Goal: Task Accomplishment & Management: Manage account settings

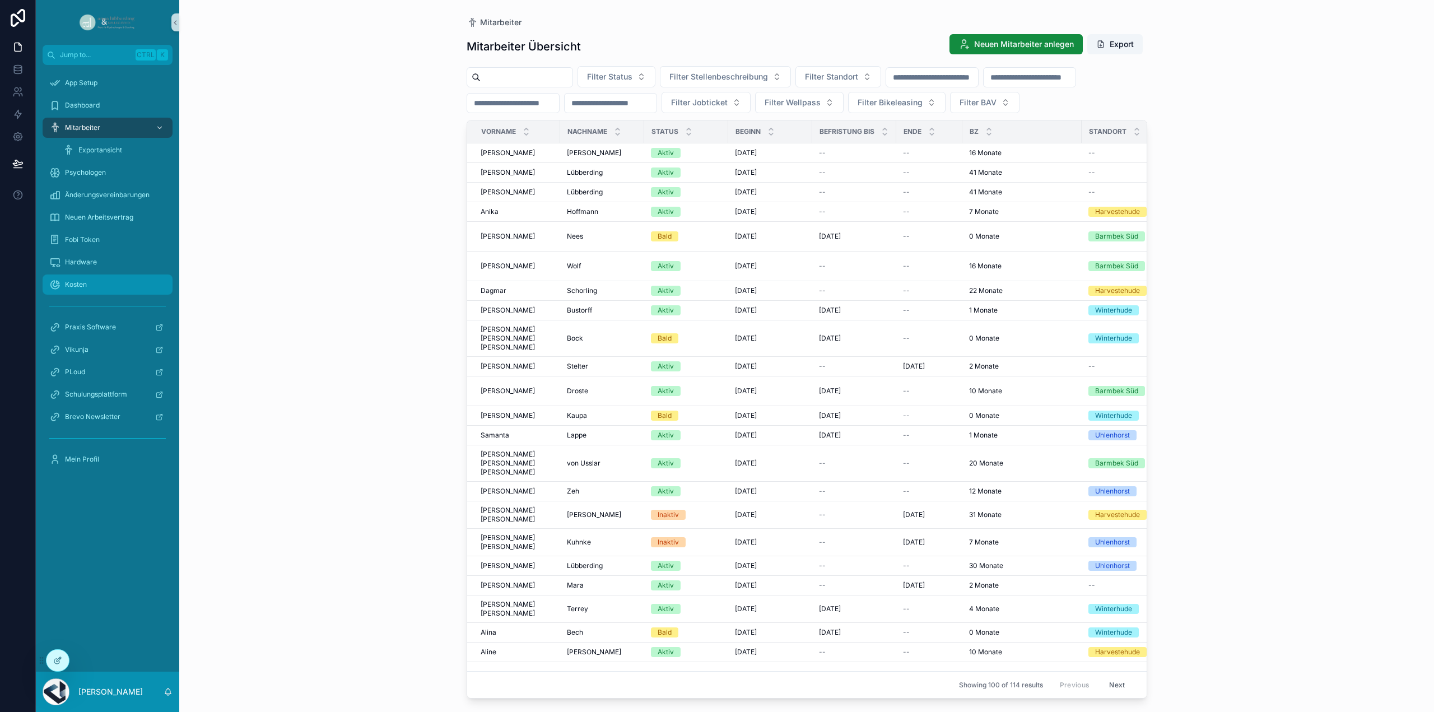
click at [91, 290] on div "Kosten" at bounding box center [107, 285] width 116 height 18
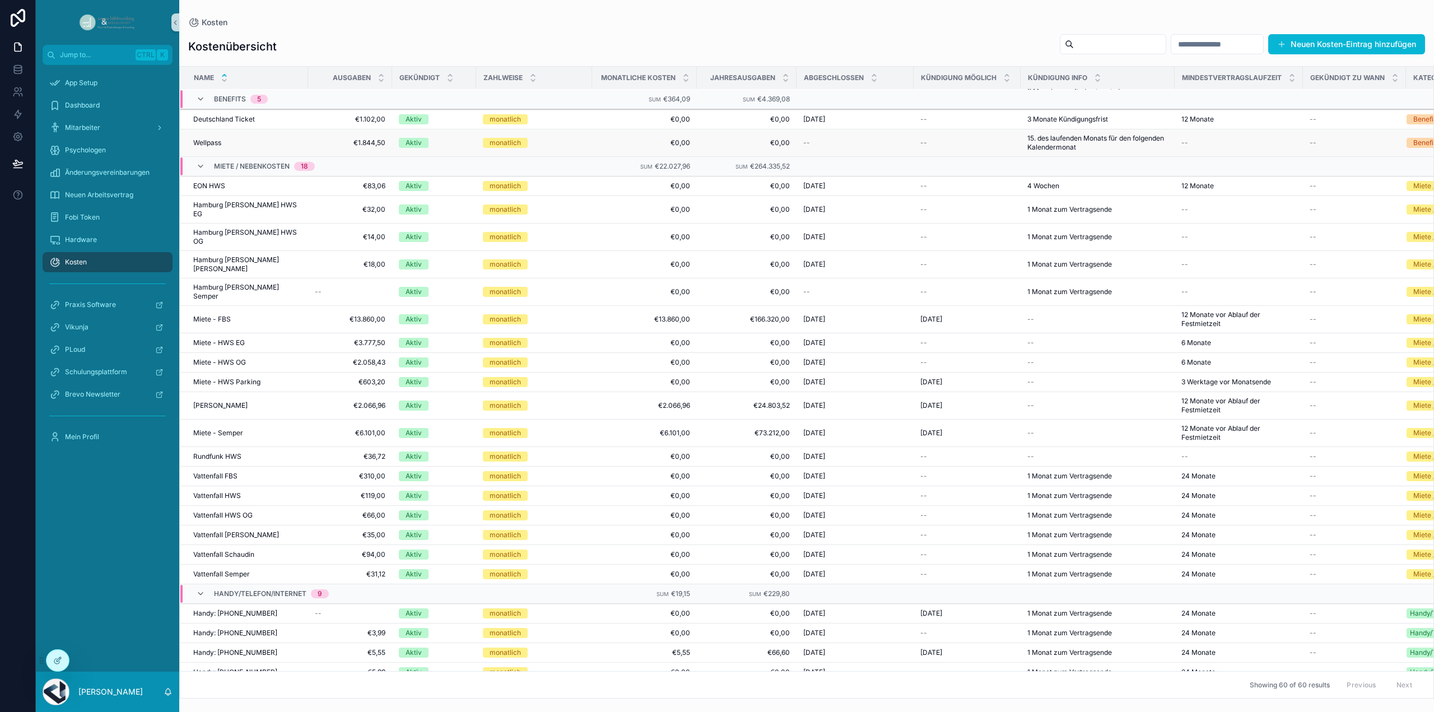
scroll to position [292, 0]
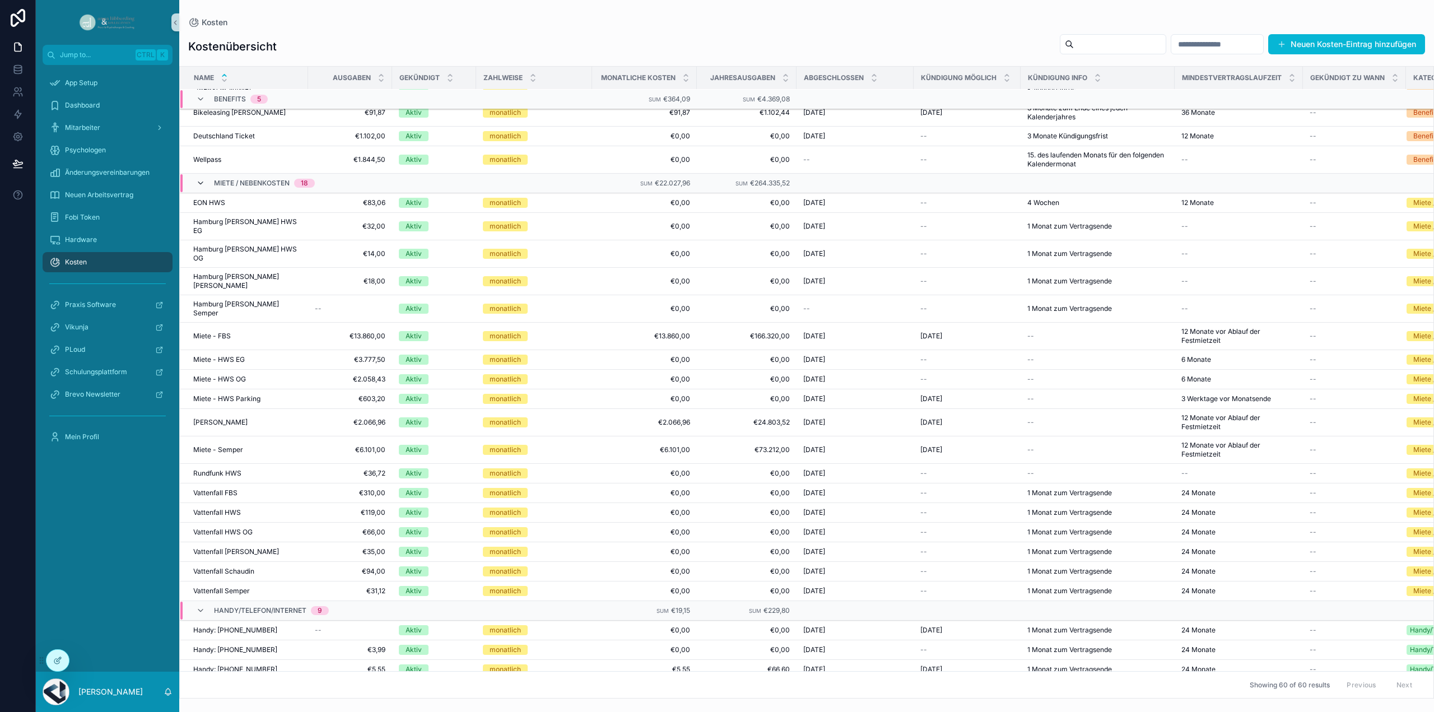
click at [199, 180] on icon "scrollable content" at bounding box center [200, 183] width 9 height 9
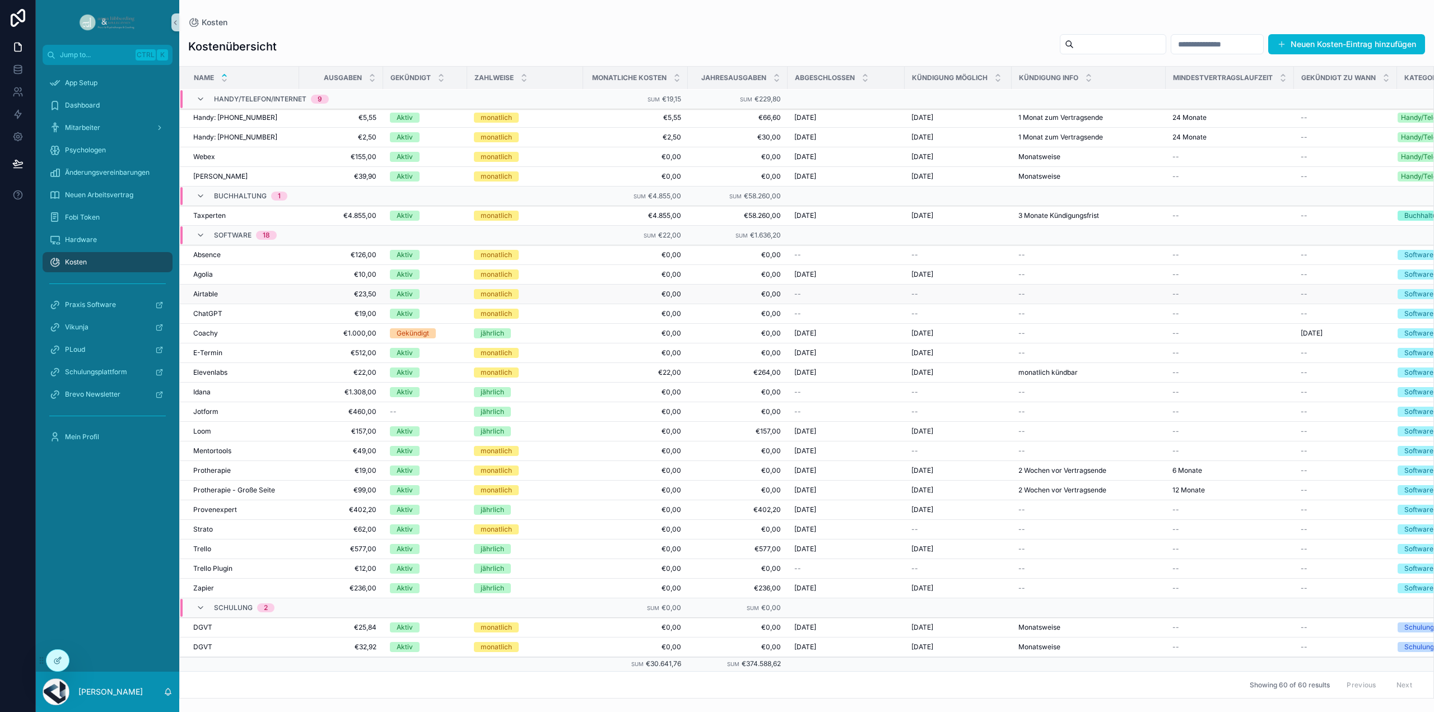
scroll to position [491, 0]
click at [302, 312] on td "€19,00 €19,00" at bounding box center [341, 314] width 84 height 20
drag, startPoint x: 367, startPoint y: 307, endPoint x: 336, endPoint y: 314, distance: 32.1
click at [336, 314] on td "€19,00 €19,00" at bounding box center [341, 314] width 84 height 20
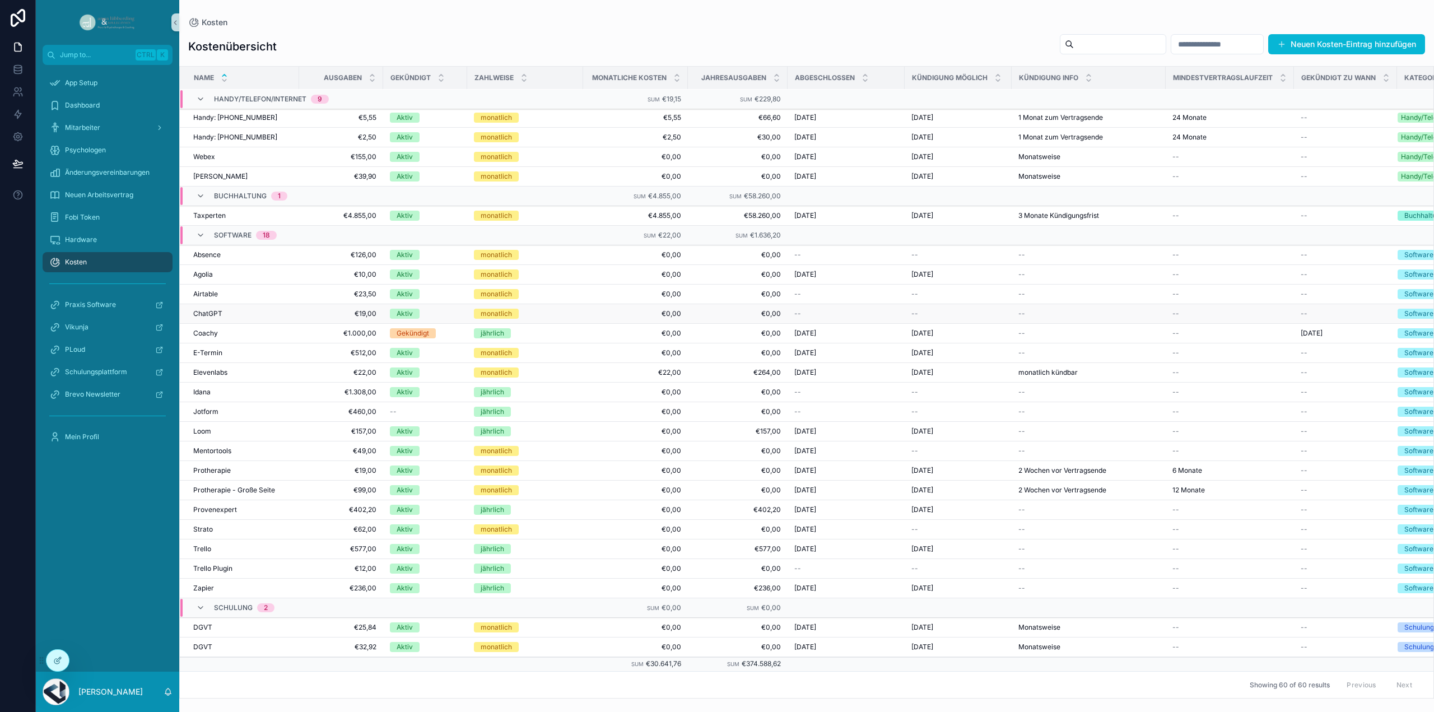
click at [203, 311] on span "ChatGPT" at bounding box center [207, 313] width 29 height 9
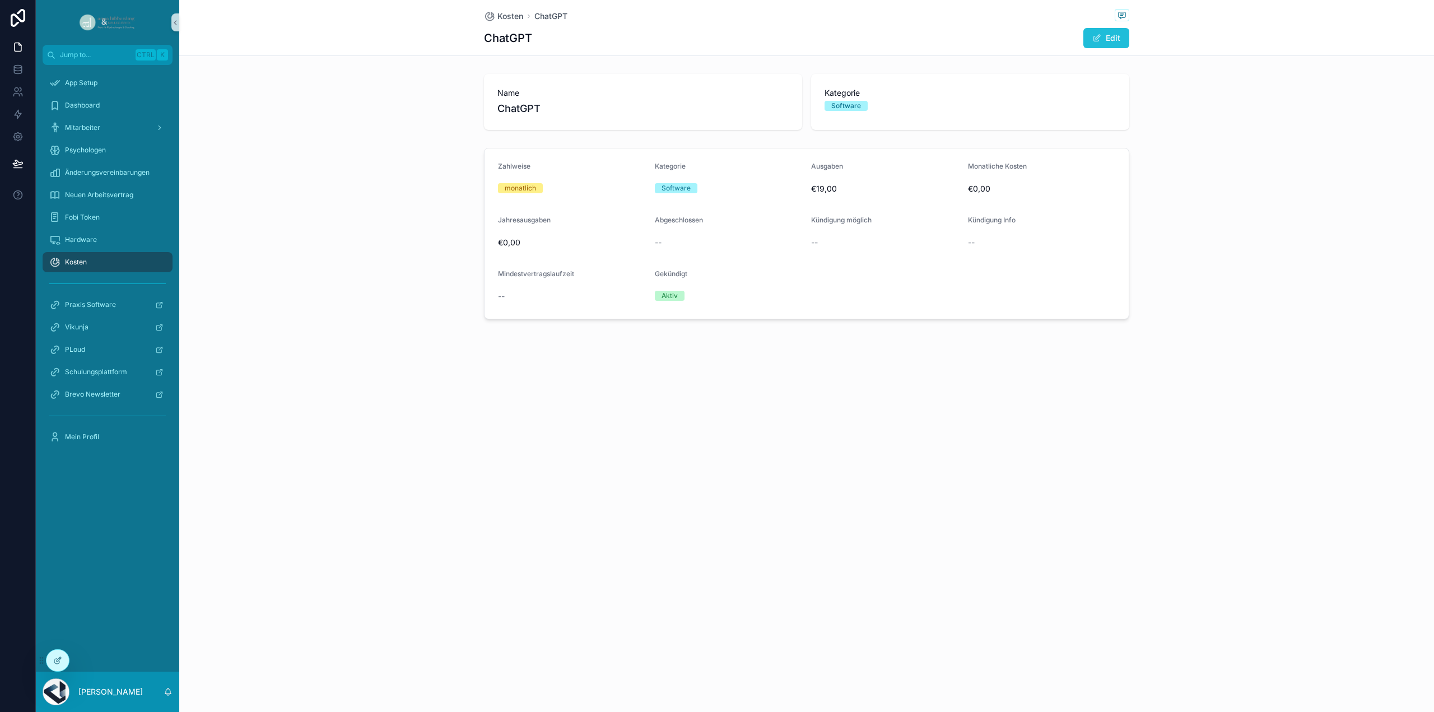
click at [1117, 37] on button "Edit" at bounding box center [1106, 38] width 46 height 20
drag, startPoint x: 849, startPoint y: 191, endPoint x: 814, endPoint y: 190, distance: 35.3
click at [814, 190] on input "******" at bounding box center [884, 190] width 147 height 16
click at [852, 194] on input "******" at bounding box center [884, 190] width 147 height 16
drag, startPoint x: 852, startPoint y: 194, endPoint x: 833, endPoint y: 192, distance: 19.2
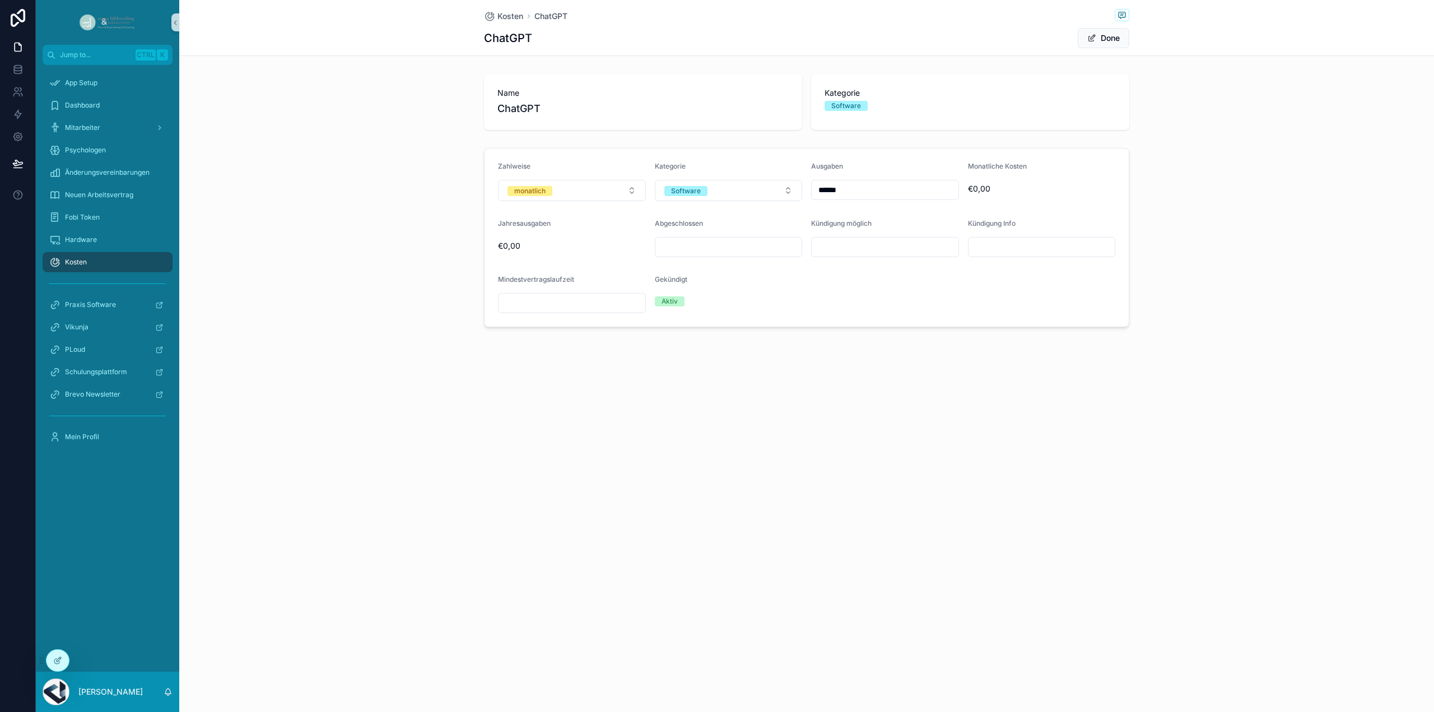
click at [833, 192] on input "******" at bounding box center [884, 190] width 147 height 16
click at [887, 499] on div "Kosten ChatGPT ChatGPT Done Name ChatGPT Kategorie Software Zahlweise monatlich…" at bounding box center [806, 356] width 1254 height 712
click at [830, 190] on input "******" at bounding box center [884, 190] width 147 height 16
type input "******"
click at [824, 190] on input "******" at bounding box center [884, 190] width 147 height 16
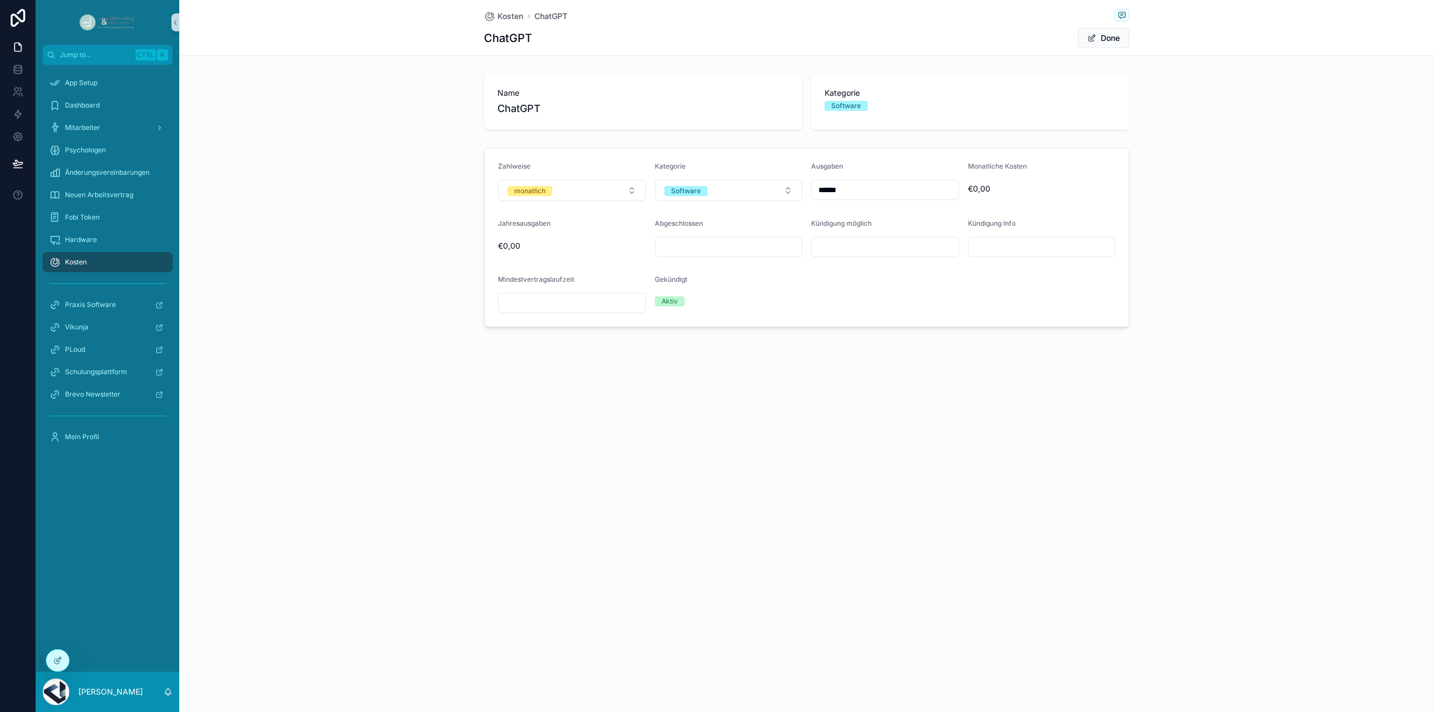
click at [1162, 132] on div "Name ChatGPT Kategorie Software" at bounding box center [806, 101] width 1254 height 65
click at [1098, 36] on button "Done" at bounding box center [1103, 38] width 52 height 20
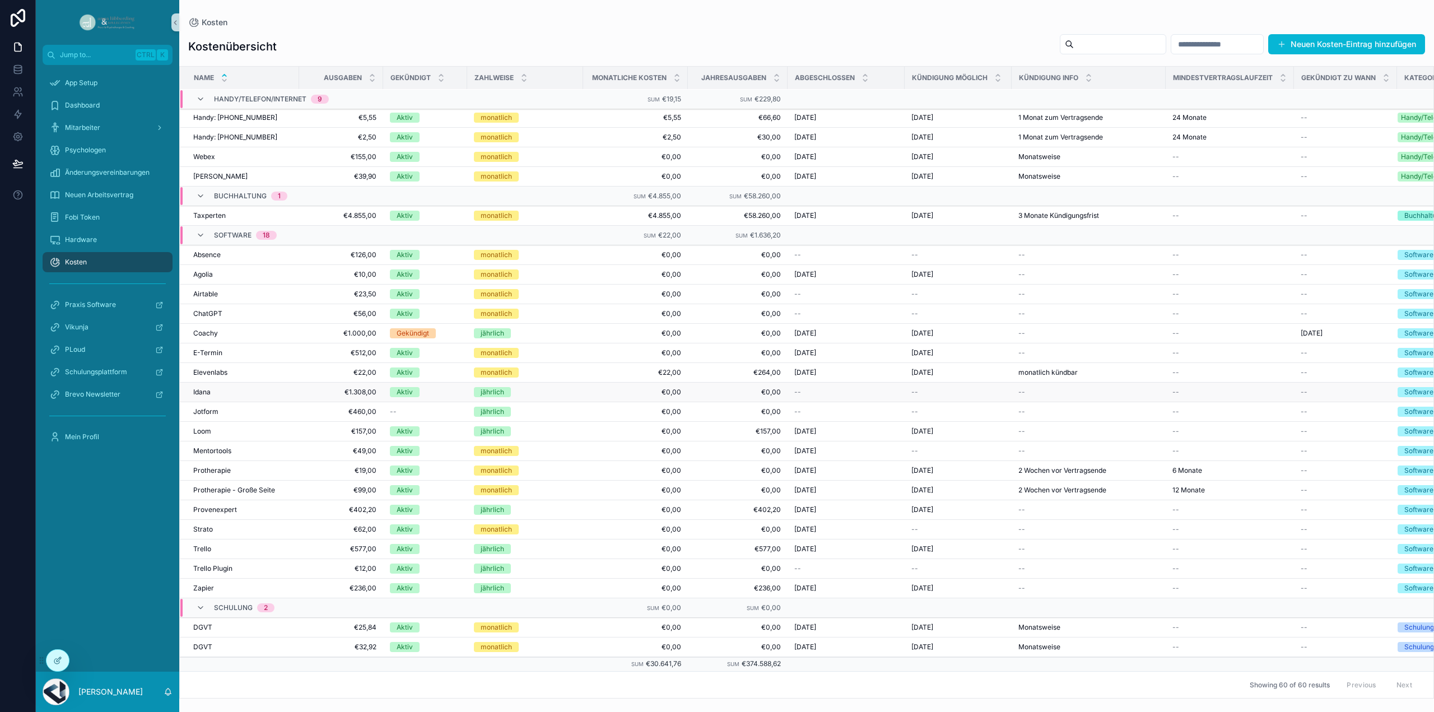
scroll to position [491, 0]
click at [340, 348] on span "€512,00" at bounding box center [341, 352] width 71 height 9
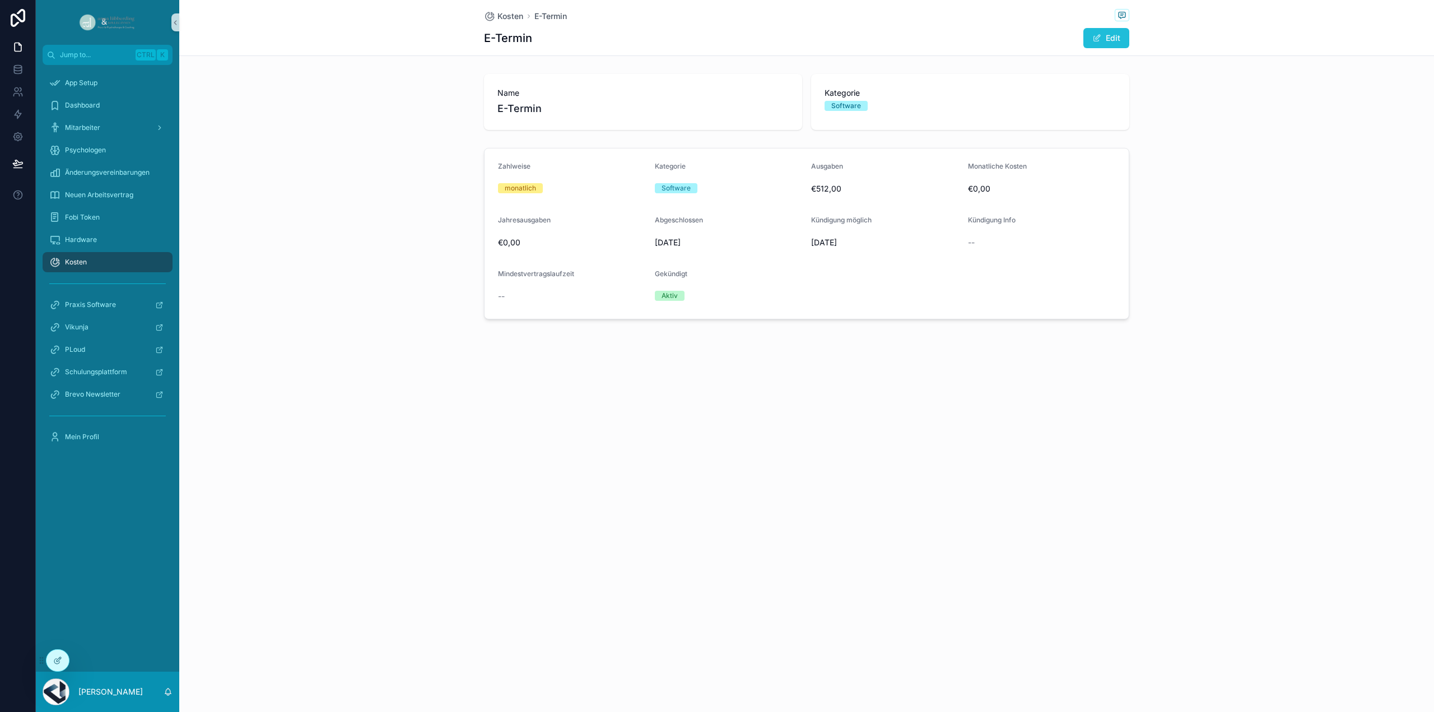
click at [1114, 31] on button "Edit" at bounding box center [1106, 38] width 46 height 20
drag, startPoint x: 854, startPoint y: 191, endPoint x: 827, endPoint y: 189, distance: 27.5
click at [827, 189] on input "*******" at bounding box center [884, 190] width 147 height 16
type input "*******"
click at [913, 333] on div "Kosten E-Termin E-Termin Done Name E-Termin Kategorie Software Zahlweise monatl…" at bounding box center [806, 201] width 1254 height 403
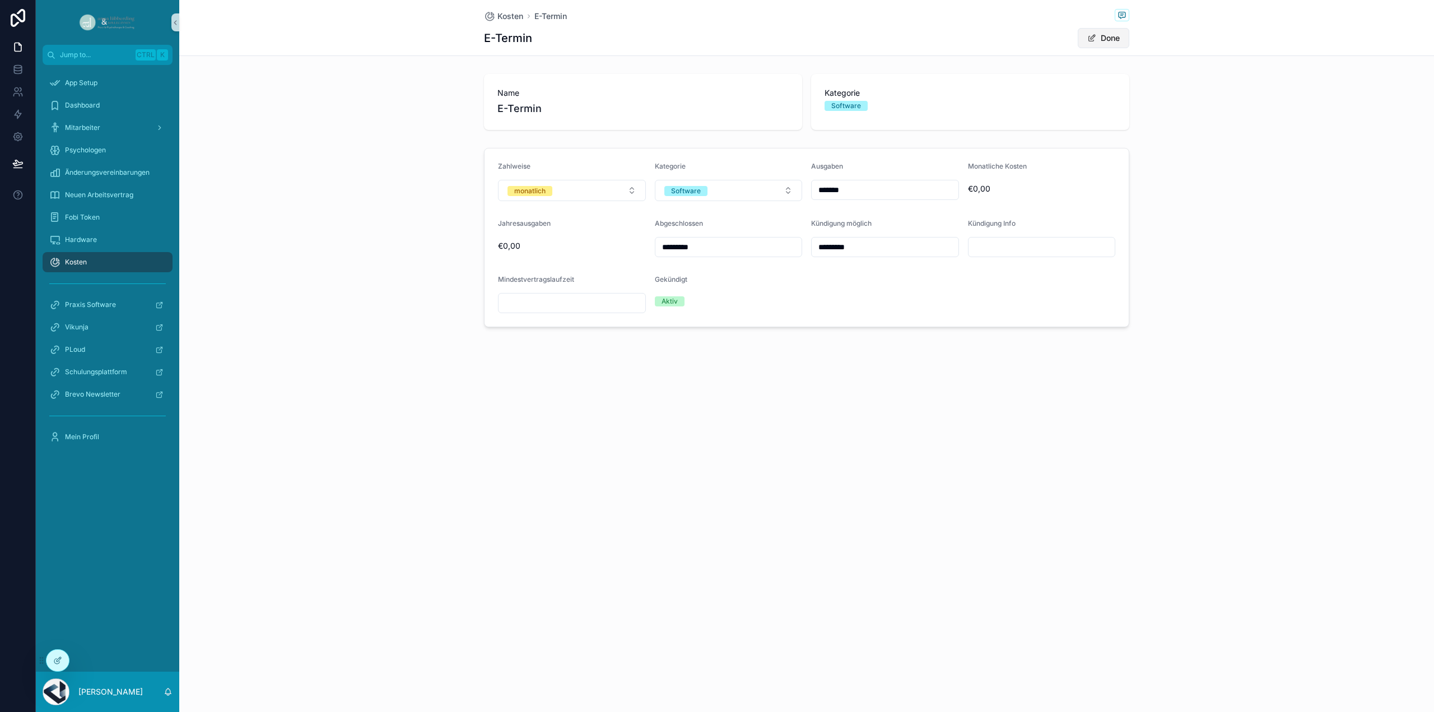
click at [1119, 38] on button "Done" at bounding box center [1103, 38] width 52 height 20
click at [828, 188] on span "€594,00" at bounding box center [885, 188] width 148 height 11
click at [1109, 41] on button "Edit" at bounding box center [1106, 38] width 46 height 20
click at [861, 185] on input "*******" at bounding box center [884, 190] width 147 height 16
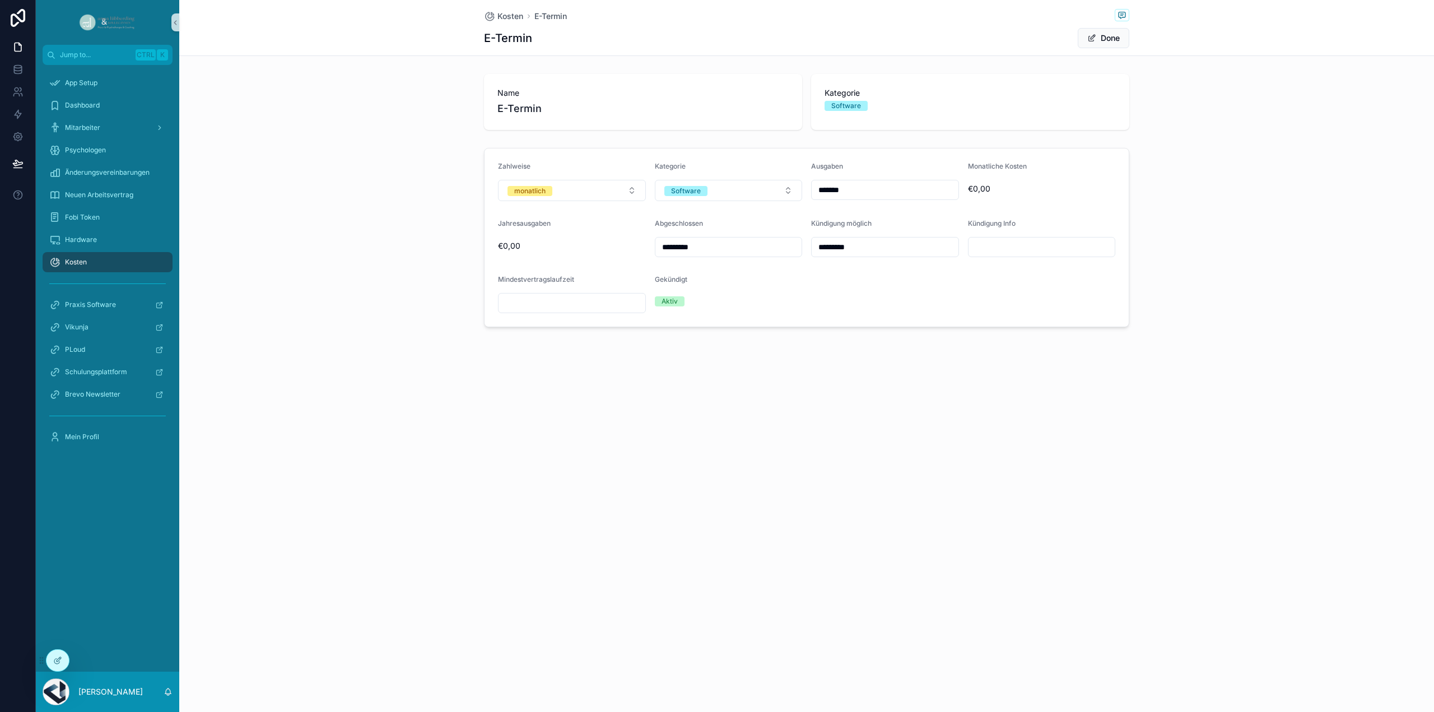
click at [861, 185] on input "*******" at bounding box center [884, 190] width 147 height 16
type input "*******"
click at [1106, 41] on span "Done" at bounding box center [1103, 38] width 52 height 20
click at [1104, 34] on button "Done" at bounding box center [1103, 38] width 52 height 20
click at [512, 18] on span "Kosten" at bounding box center [510, 16] width 26 height 11
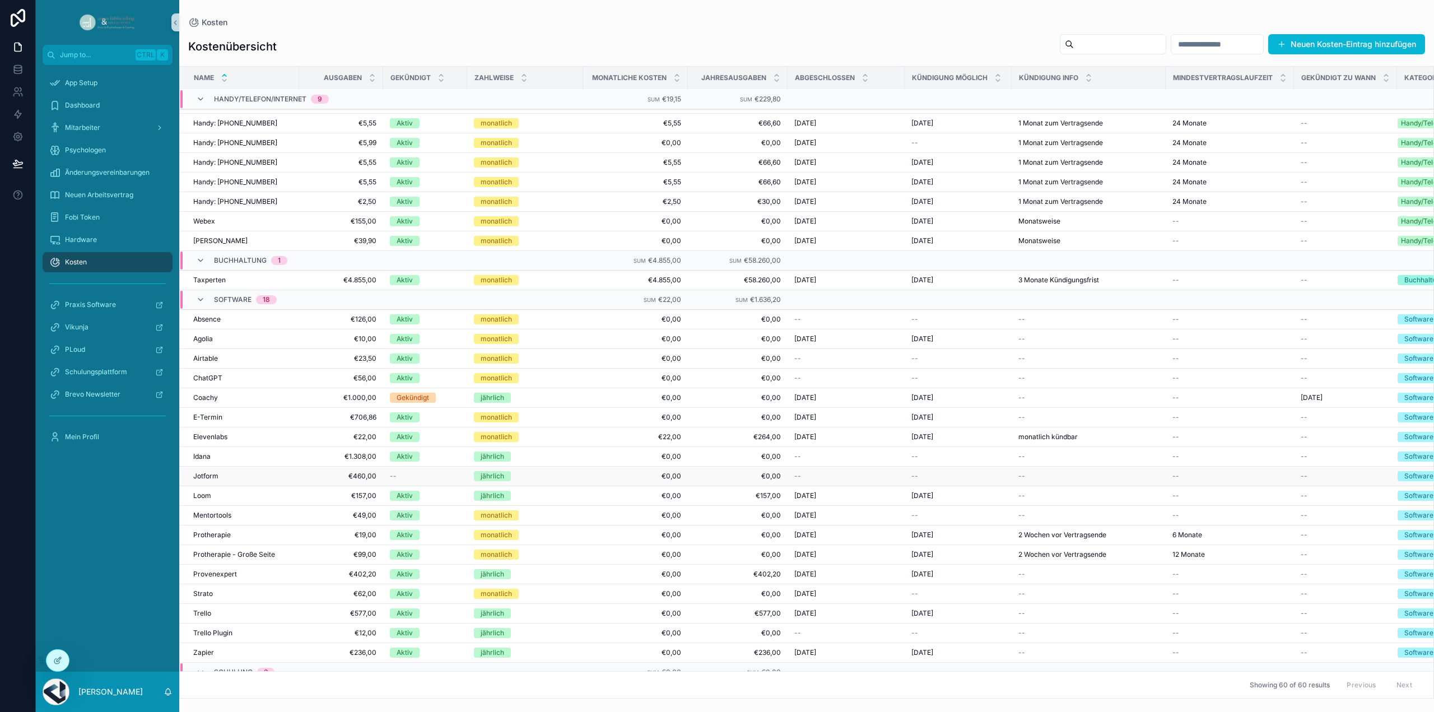
scroll to position [491, 0]
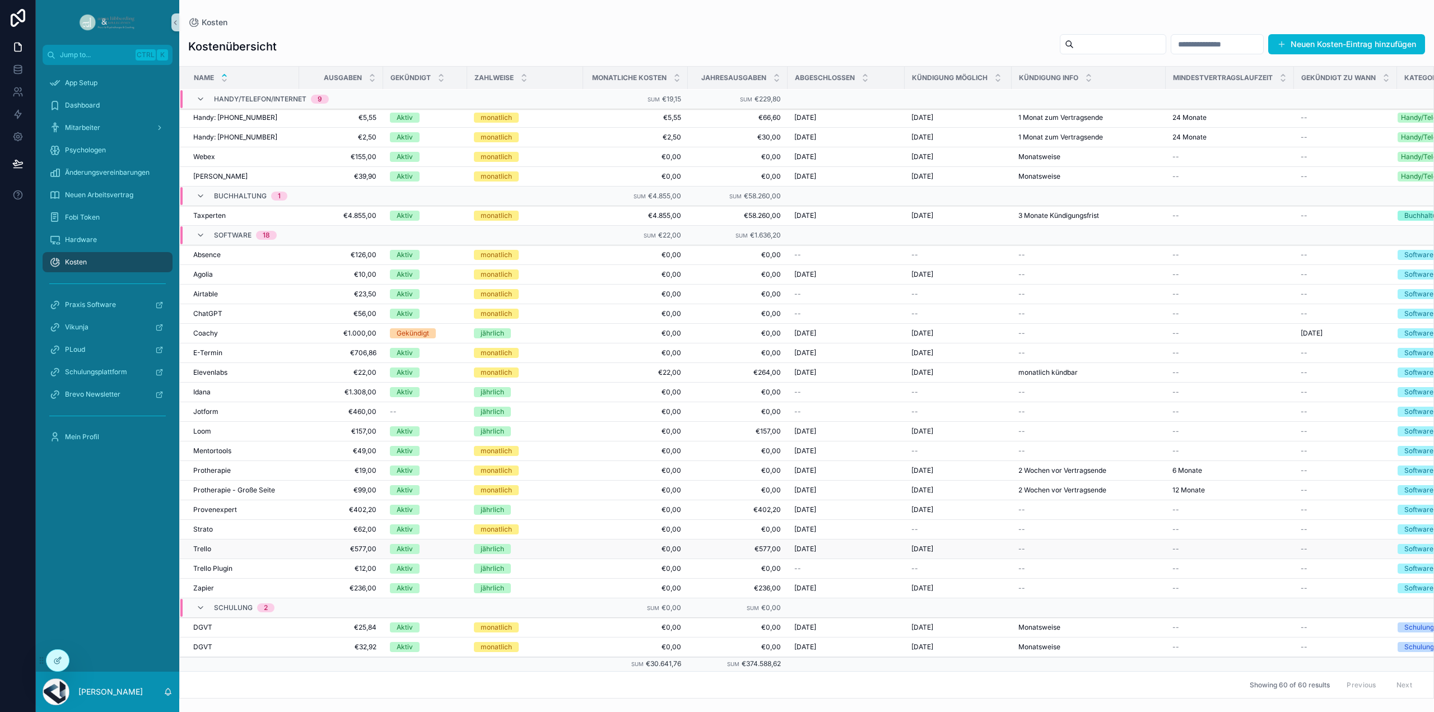
click at [365, 544] on span "€577,00" at bounding box center [341, 548] width 71 height 9
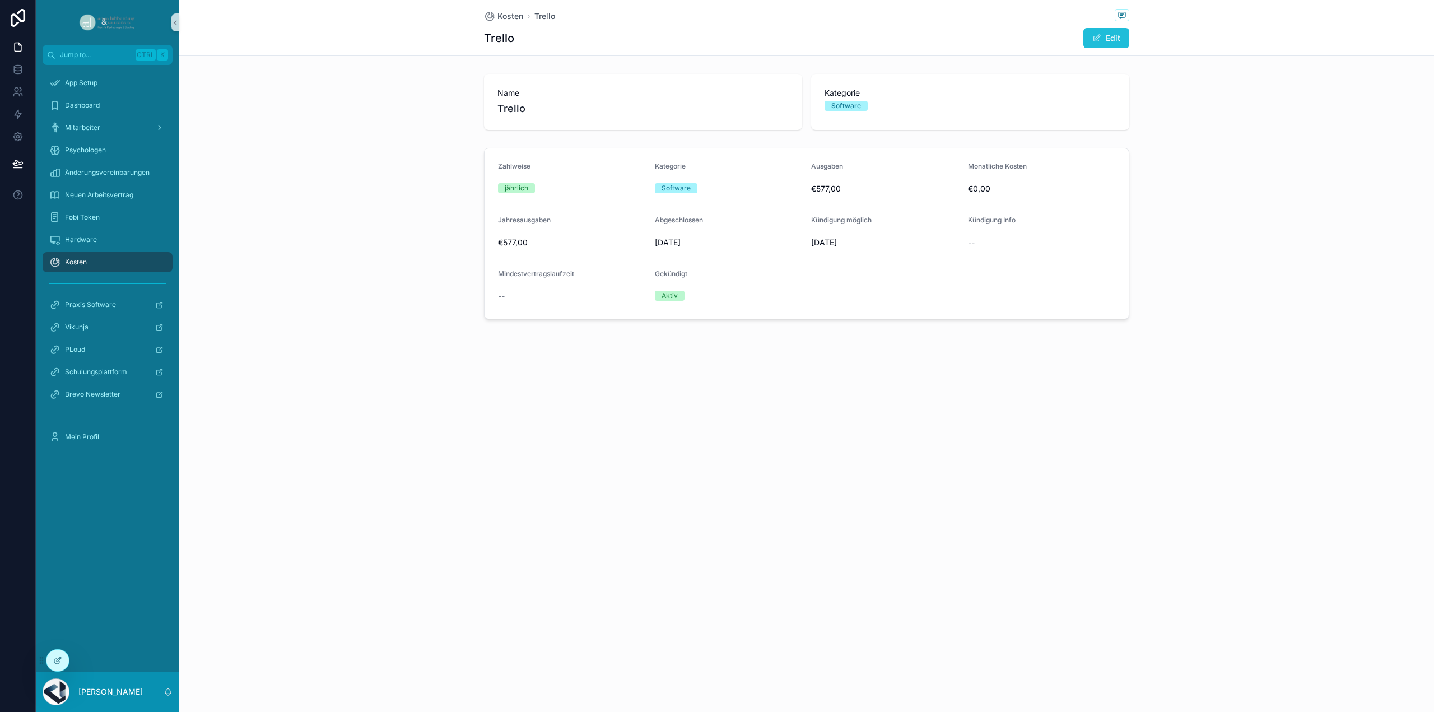
click at [1107, 42] on button "Edit" at bounding box center [1106, 38] width 46 height 20
click at [823, 186] on input "*******" at bounding box center [884, 190] width 147 height 16
type input "*******"
click at [1110, 39] on button "Done" at bounding box center [1103, 38] width 52 height 20
click at [506, 14] on span "Kosten" at bounding box center [510, 16] width 26 height 11
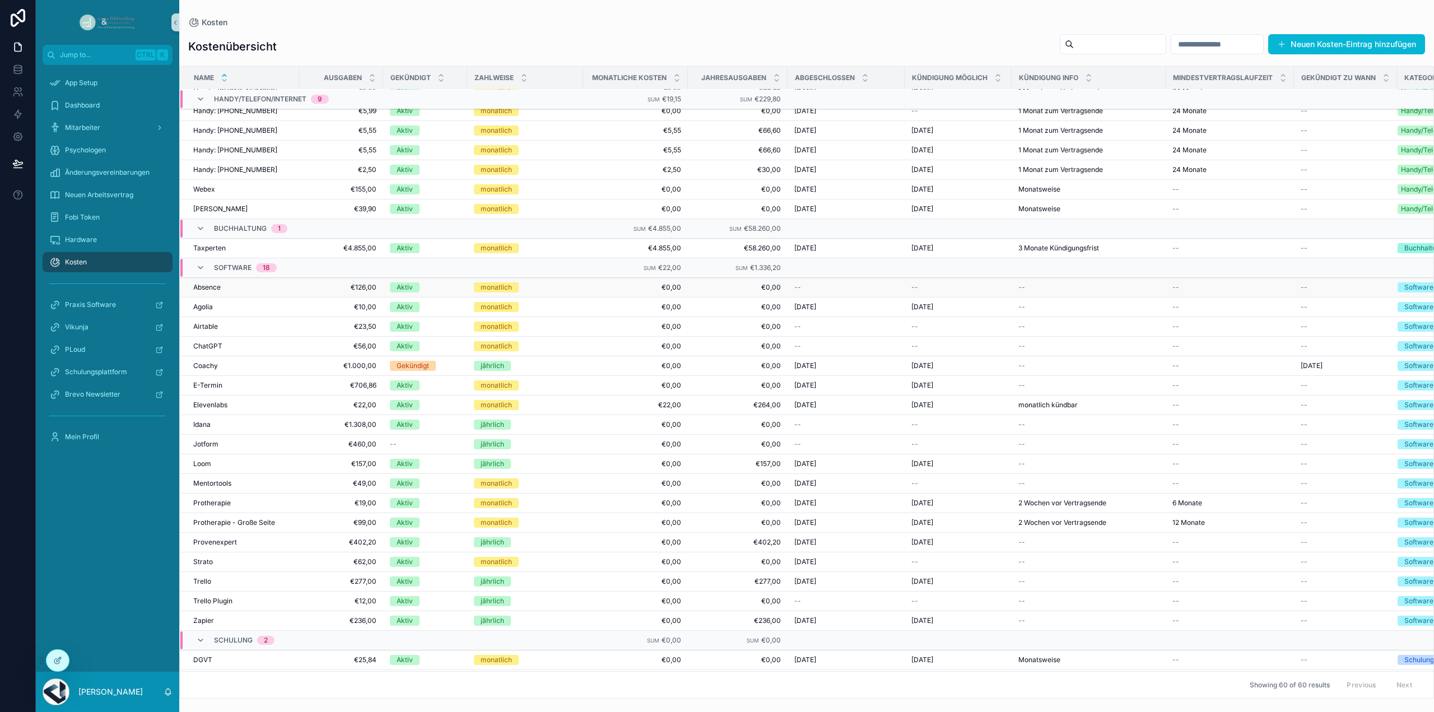
scroll to position [418, 0]
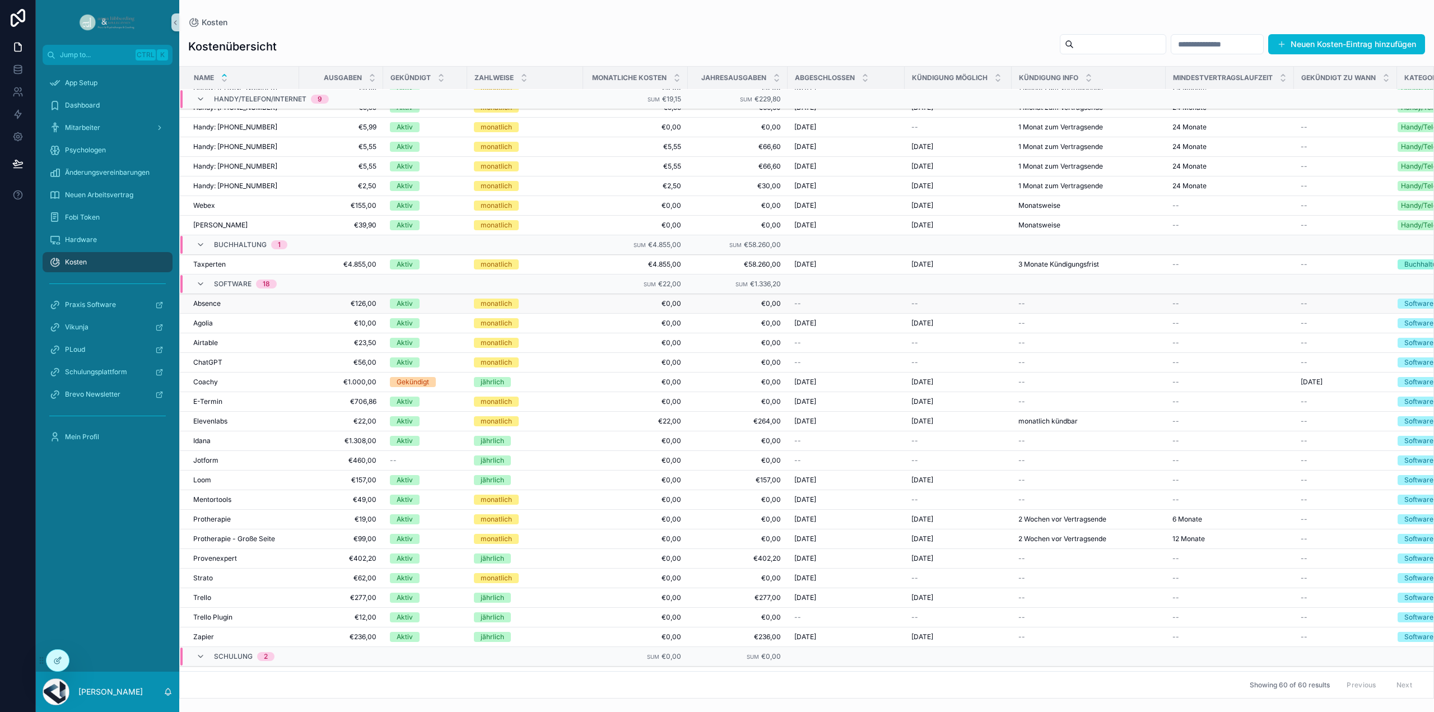
click at [768, 307] on span "€0,00" at bounding box center [737, 303] width 86 height 9
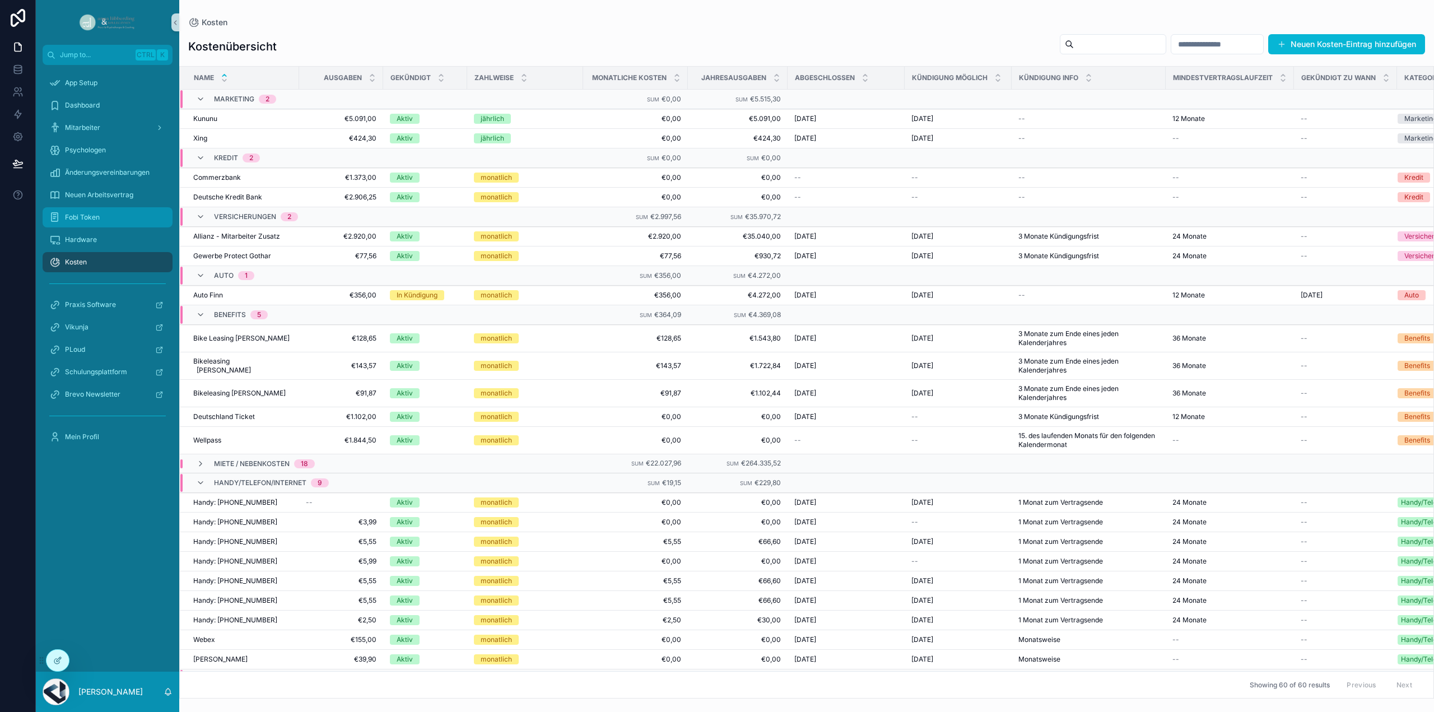
click at [111, 213] on div "Fobi Token" at bounding box center [107, 217] width 116 height 18
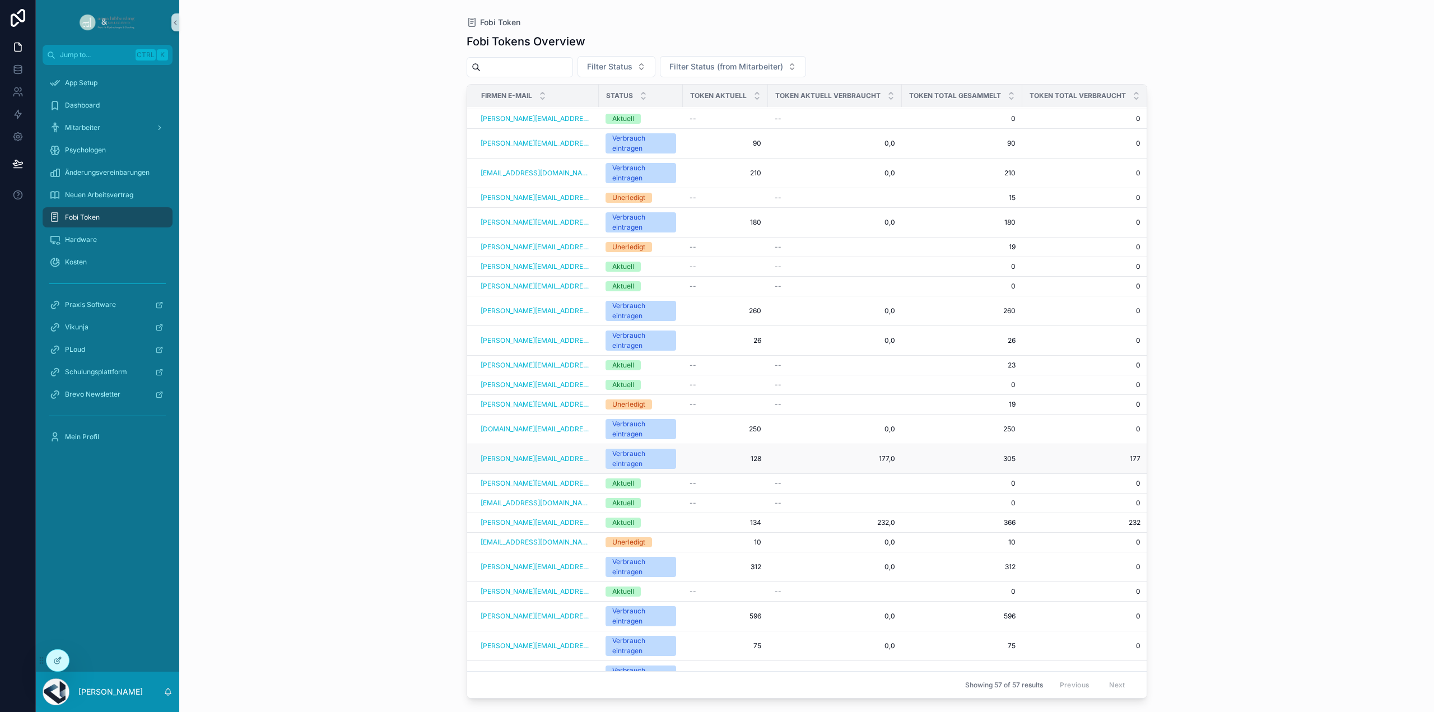
scroll to position [168, 0]
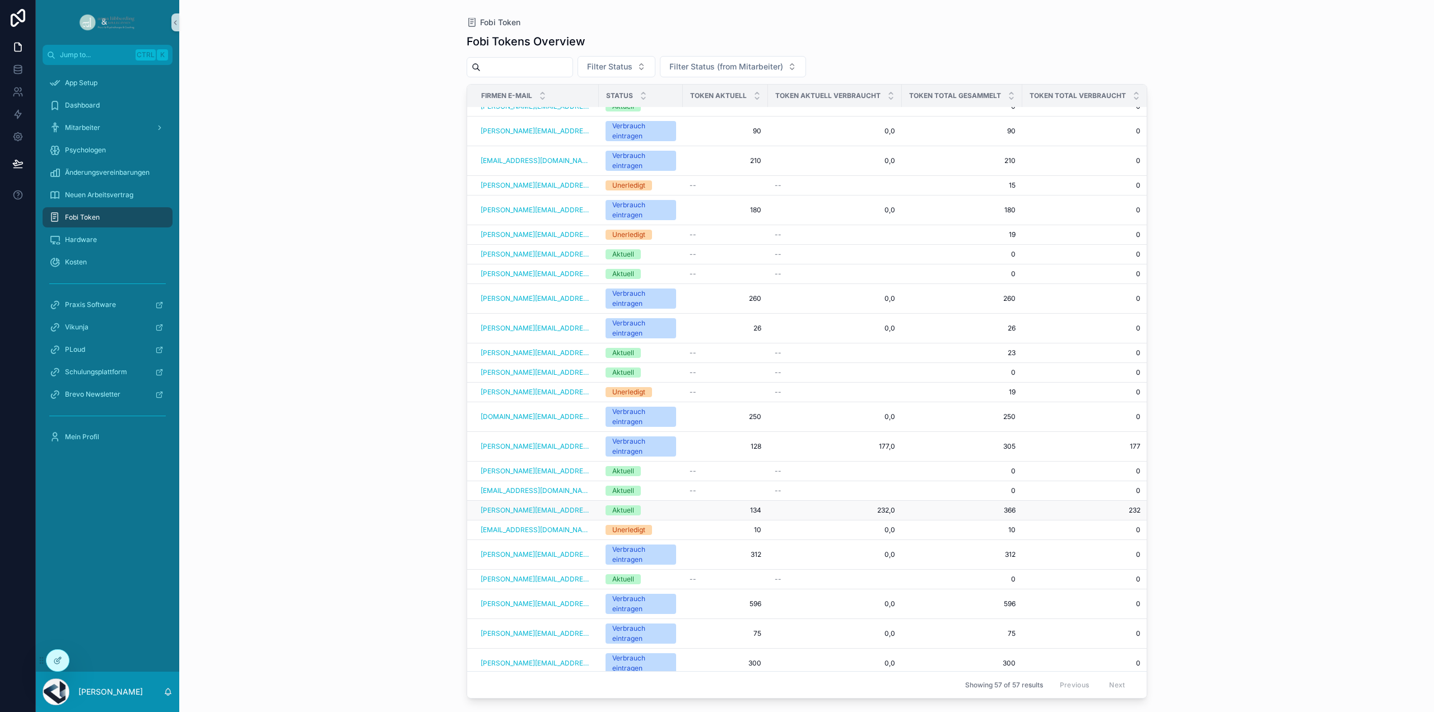
click at [676, 507] on td "Aktuell" at bounding box center [641, 511] width 84 height 20
click at [743, 506] on span "134" at bounding box center [725, 510] width 72 height 9
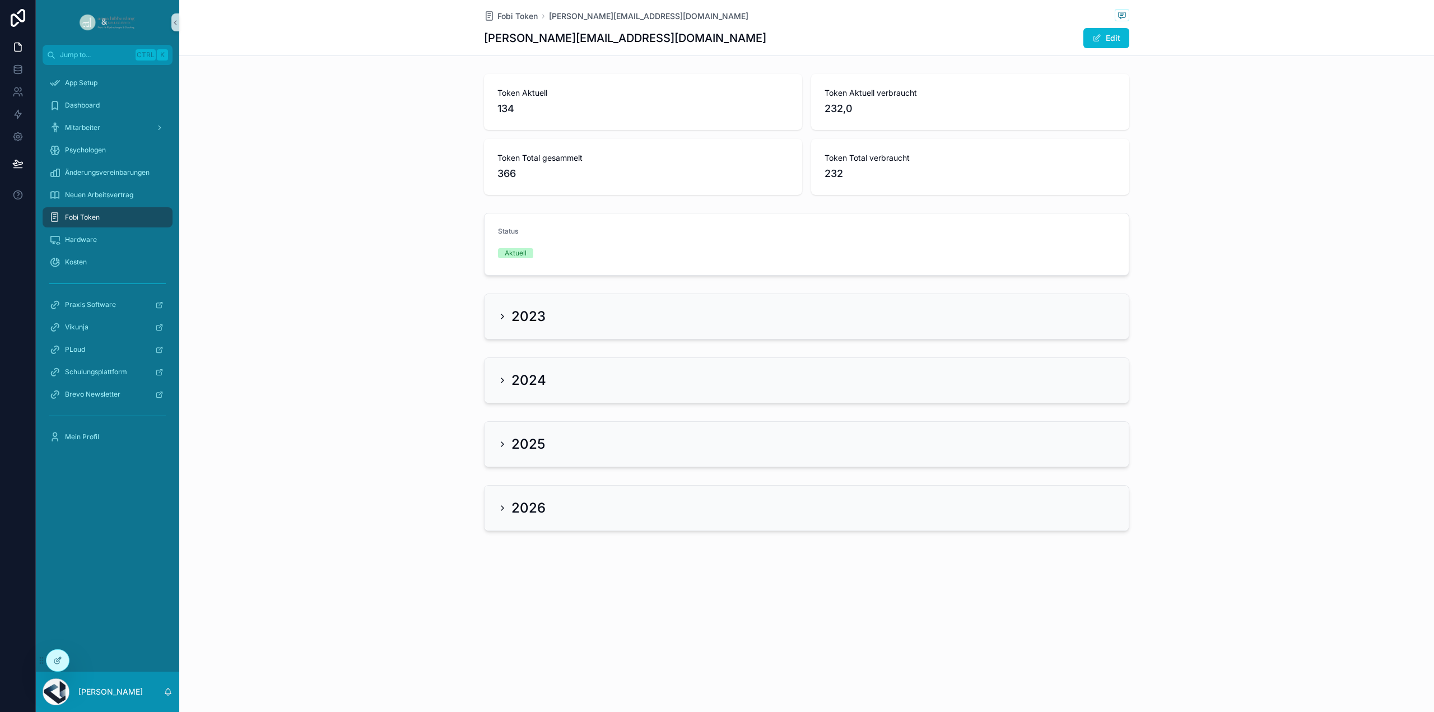
click at [500, 314] on icon "scrollable content" at bounding box center [502, 316] width 9 height 9
click at [498, 315] on icon "scrollable content" at bounding box center [502, 316] width 9 height 9
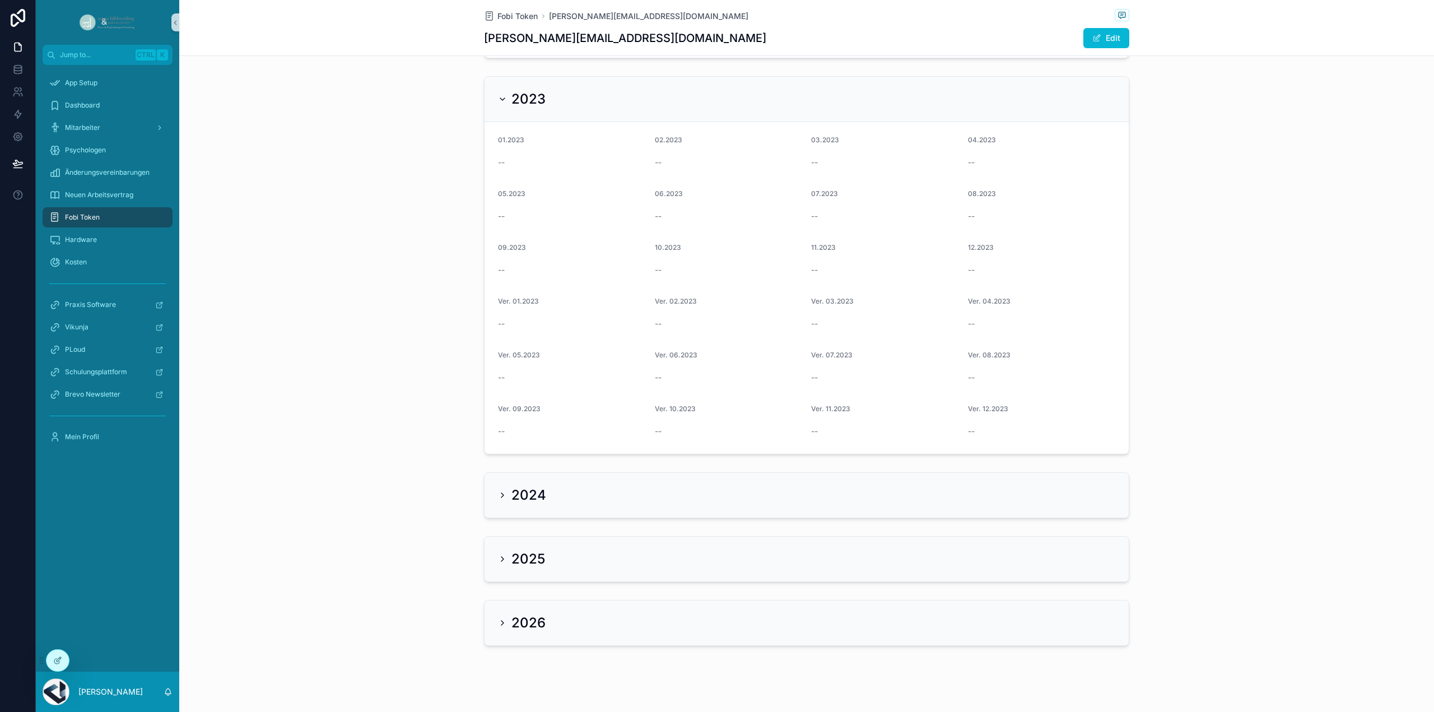
scroll to position [225, 0]
click at [498, 484] on icon "scrollable content" at bounding box center [502, 487] width 9 height 9
click at [501, 485] on icon "scrollable content" at bounding box center [502, 487] width 2 height 4
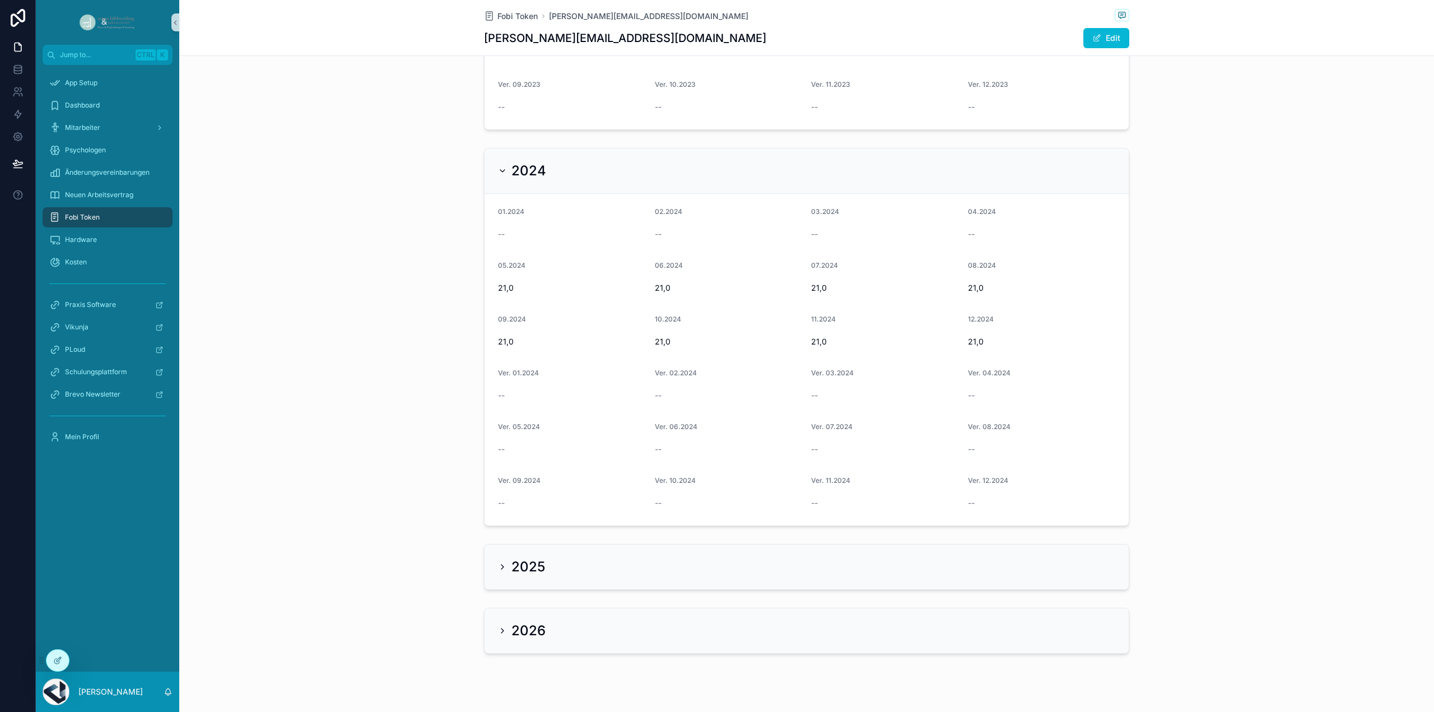
scroll to position [557, 0]
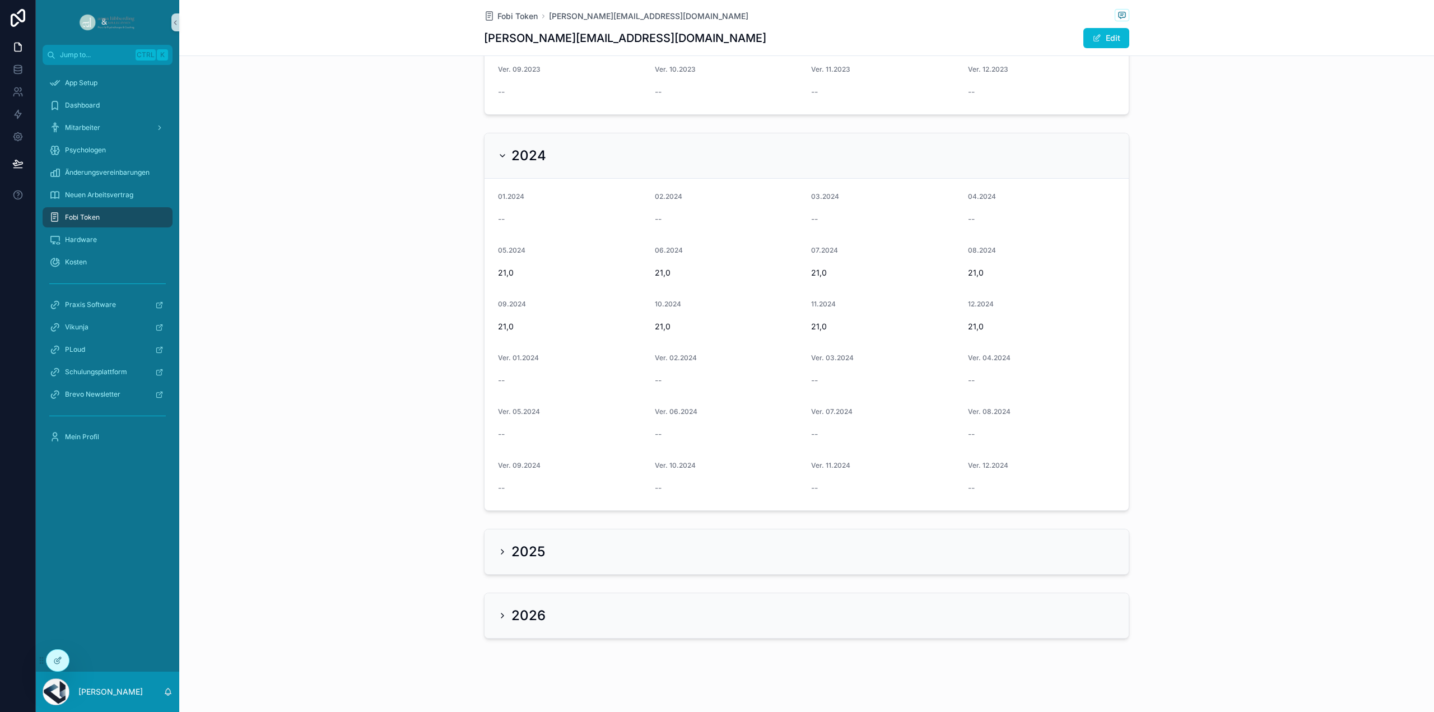
click at [498, 548] on icon "scrollable content" at bounding box center [502, 551] width 9 height 9
click at [498, 550] on icon "scrollable content" at bounding box center [502, 551] width 9 height 9
drag, startPoint x: 965, startPoint y: 445, endPoint x: 989, endPoint y: 444, distance: 24.1
click at [989, 444] on span "232,0" at bounding box center [1042, 443] width 148 height 11
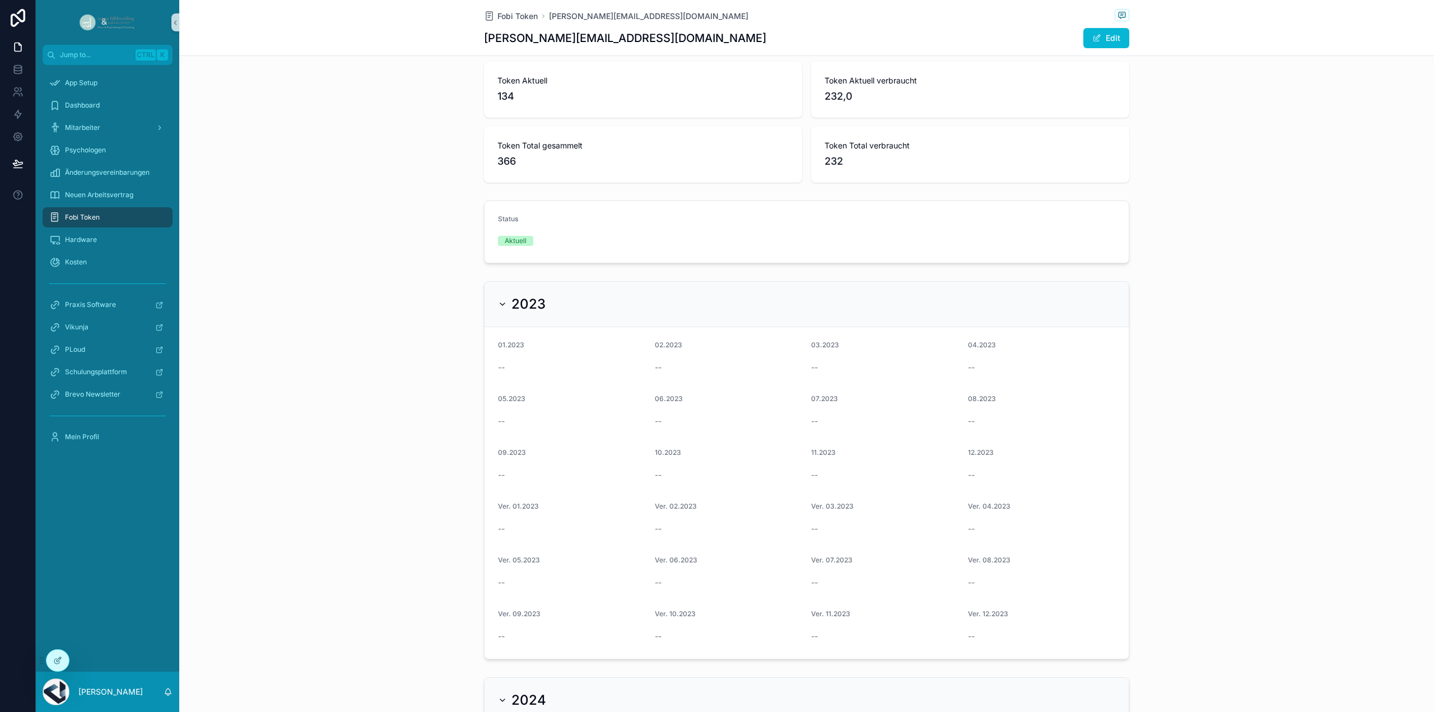
scroll to position [0, 0]
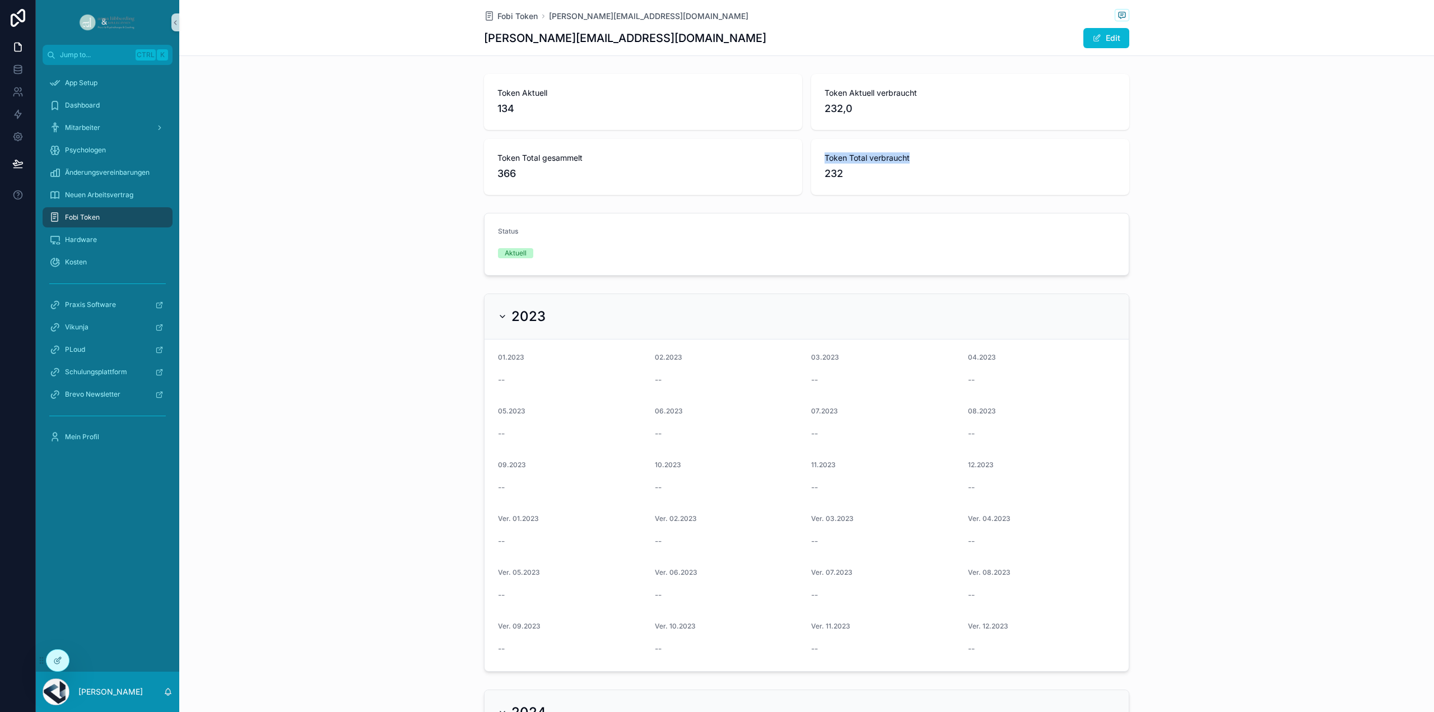
drag, startPoint x: 925, startPoint y: 156, endPoint x: 820, endPoint y: 157, distance: 104.7
click at [824, 157] on span "Token Total verbraucht" at bounding box center [969, 157] width 291 height 11
drag, startPoint x: 584, startPoint y: 158, endPoint x: 483, endPoint y: 164, distance: 100.9
click at [484, 164] on div "Token Total gesammelt 366" at bounding box center [643, 167] width 318 height 56
click at [932, 98] on span "Token Aktuell verbraucht" at bounding box center [969, 92] width 291 height 11
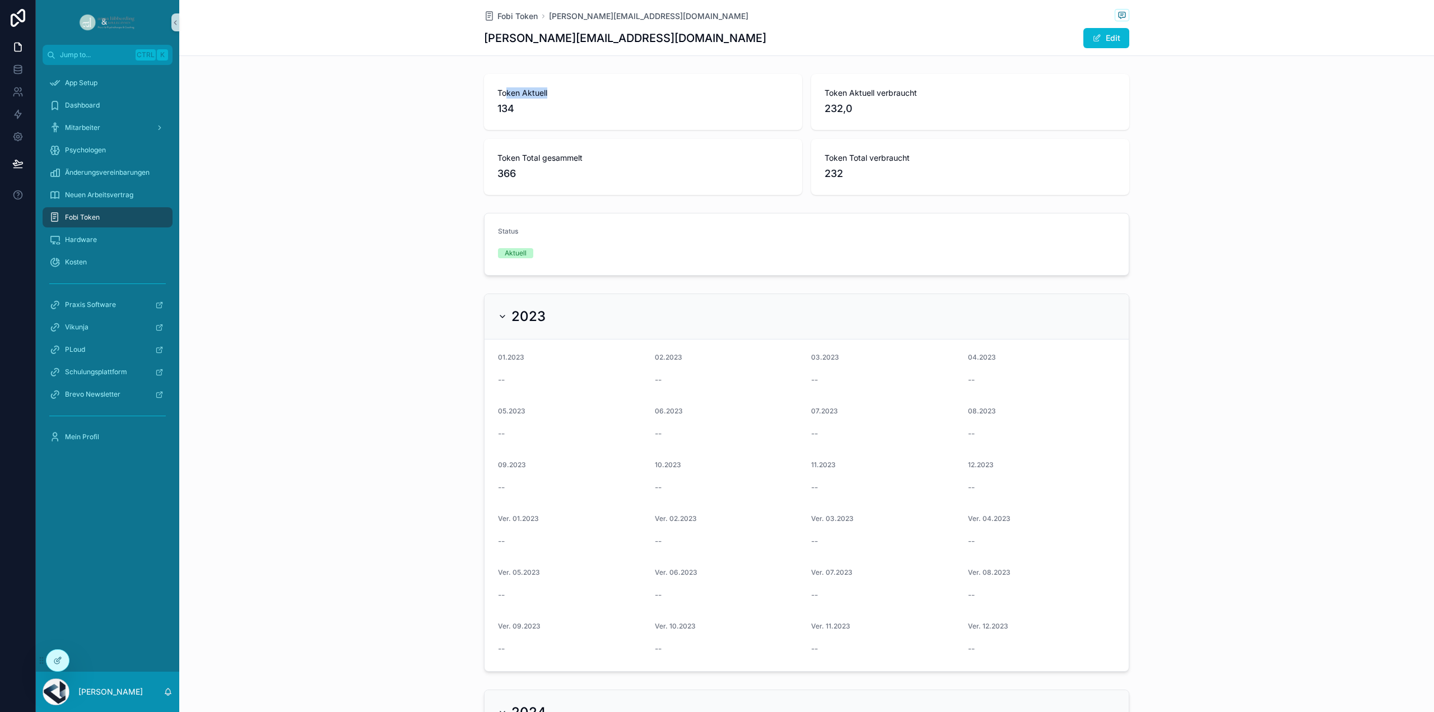
drag, startPoint x: 552, startPoint y: 99, endPoint x: 502, endPoint y: 105, distance: 49.7
click at [502, 105] on div "Token Aktuell 134" at bounding box center [642, 101] width 291 height 29
click at [566, 154] on span "Token Total gesammelt" at bounding box center [642, 157] width 291 height 11
click at [881, 164] on div "Token Total verbraucht 232" at bounding box center [969, 166] width 291 height 29
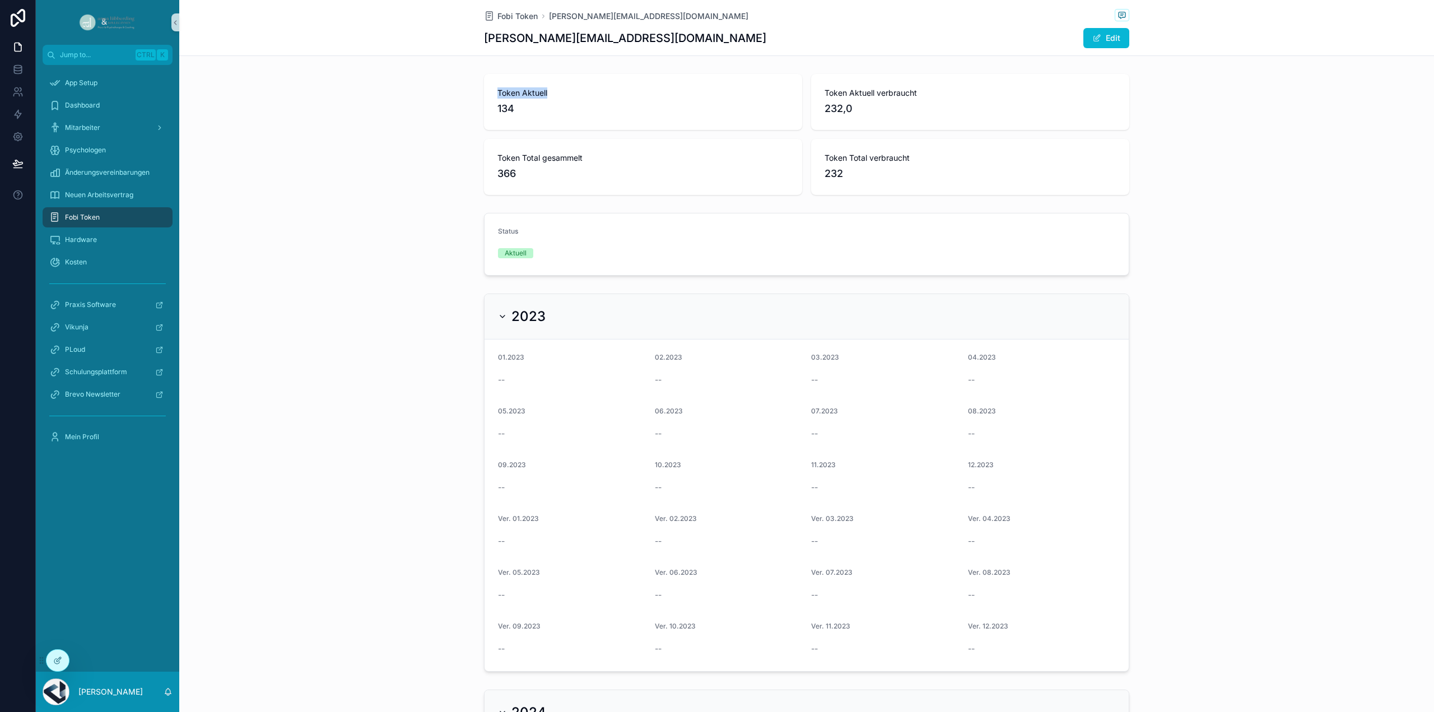
drag, startPoint x: 549, startPoint y: 88, endPoint x: 473, endPoint y: 87, distance: 76.7
click at [473, 87] on div "Token Aktuell 134 Token Aktuell verbraucht 232,0 Token Total gesammelt 366 Toke…" at bounding box center [806, 134] width 1254 height 130
drag, startPoint x: 951, startPoint y: 102, endPoint x: 821, endPoint y: 98, distance: 130.0
click at [824, 98] on div "Token Aktuell verbraucht 232,0" at bounding box center [969, 101] width 291 height 29
click at [877, 114] on span "232,0" at bounding box center [969, 109] width 291 height 16
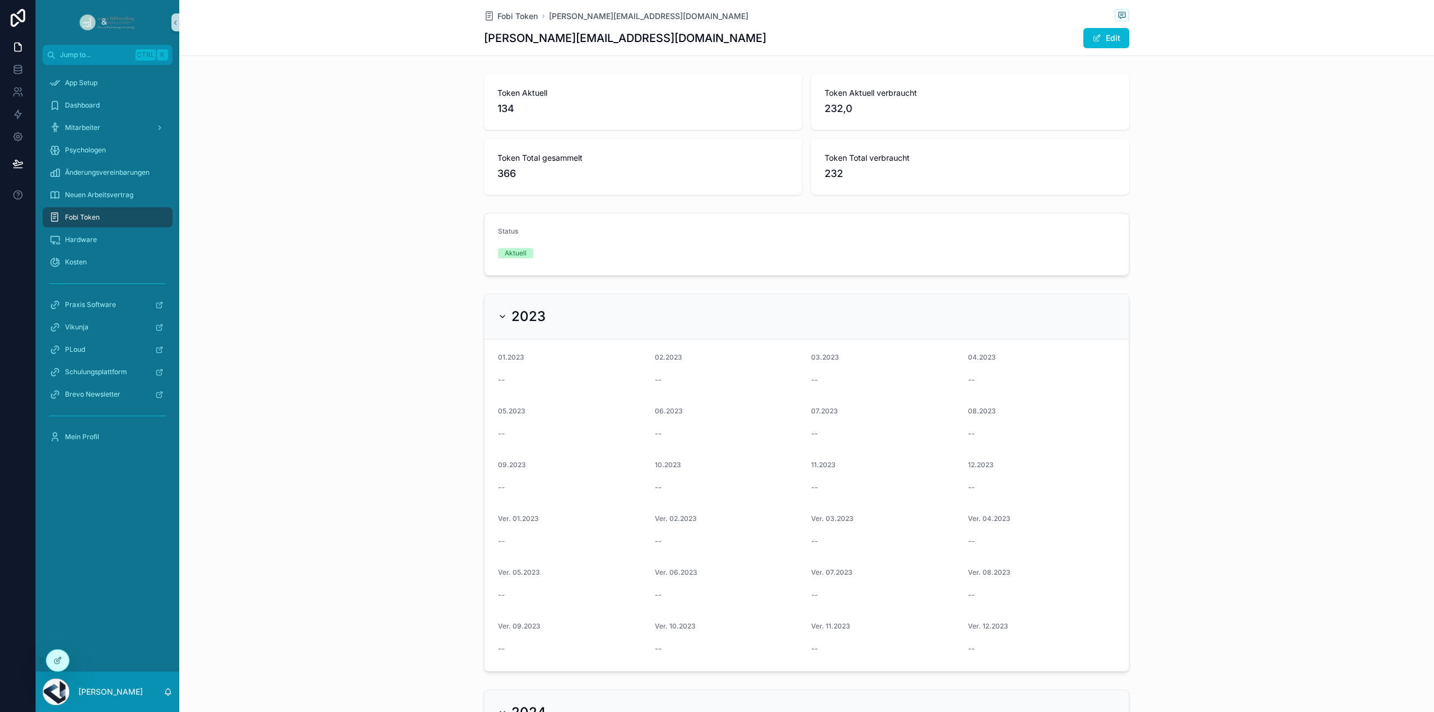
drag, startPoint x: 92, startPoint y: 218, endPoint x: 417, endPoint y: 246, distance: 325.4
click at [92, 218] on span "Fobi Token" at bounding box center [82, 217] width 35 height 9
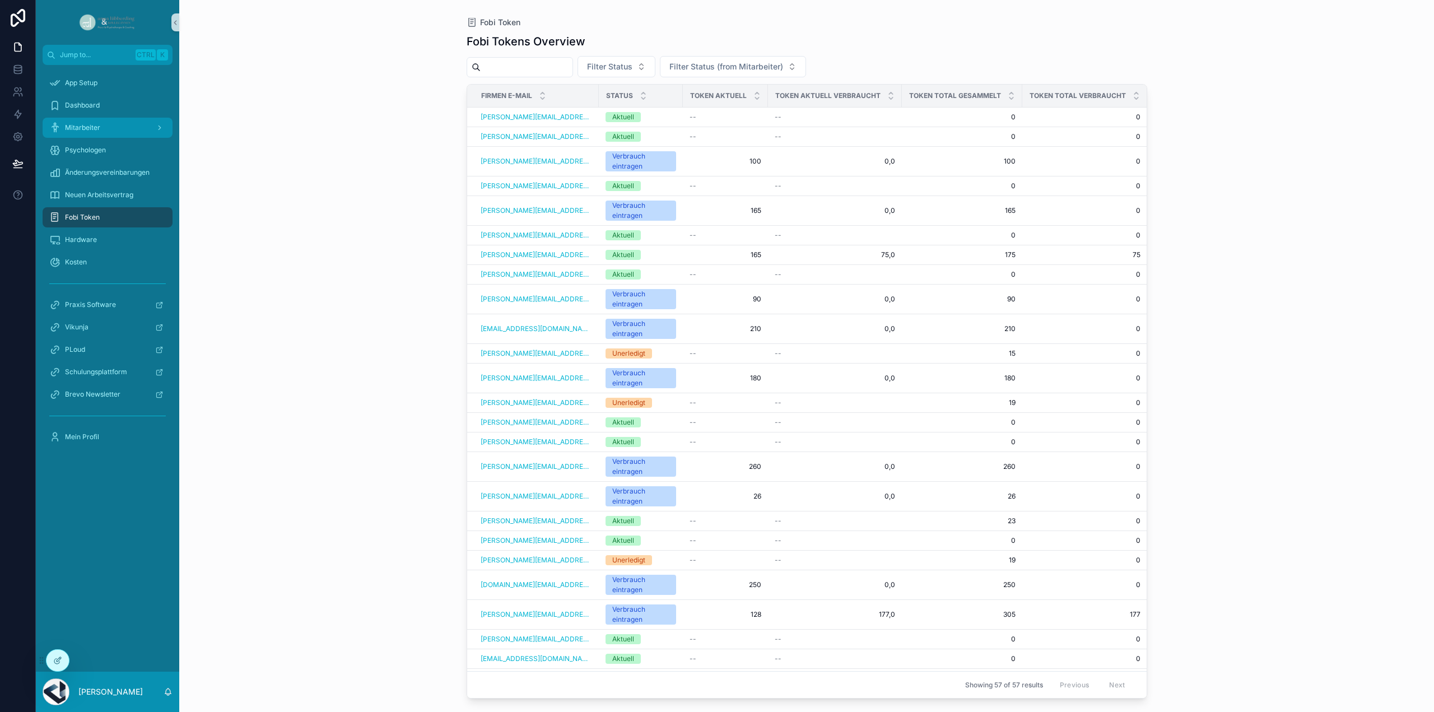
drag, startPoint x: 83, startPoint y: 129, endPoint x: 376, endPoint y: 264, distance: 322.5
click at [83, 129] on span "Mitarbeiter" at bounding box center [82, 127] width 35 height 9
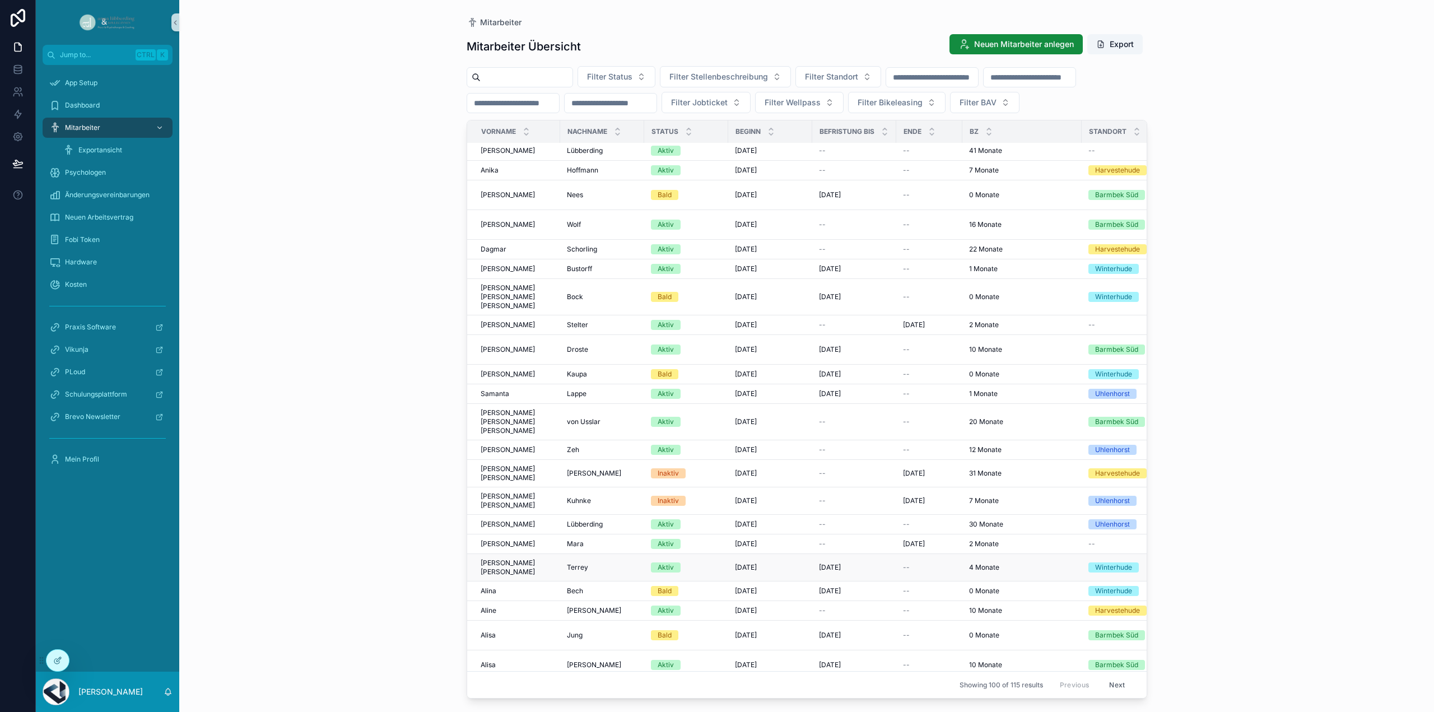
scroll to position [112, 0]
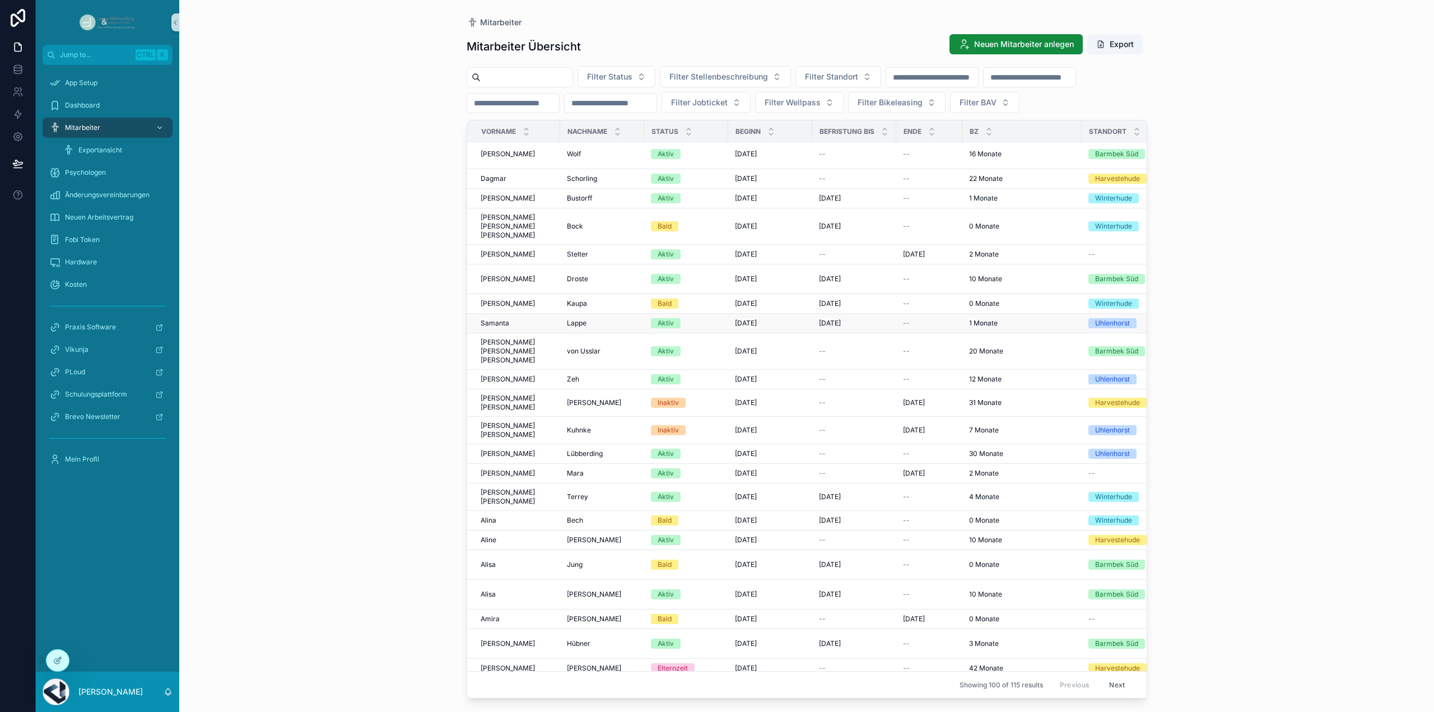
click at [579, 319] on span "Lappe" at bounding box center [577, 323] width 20 height 9
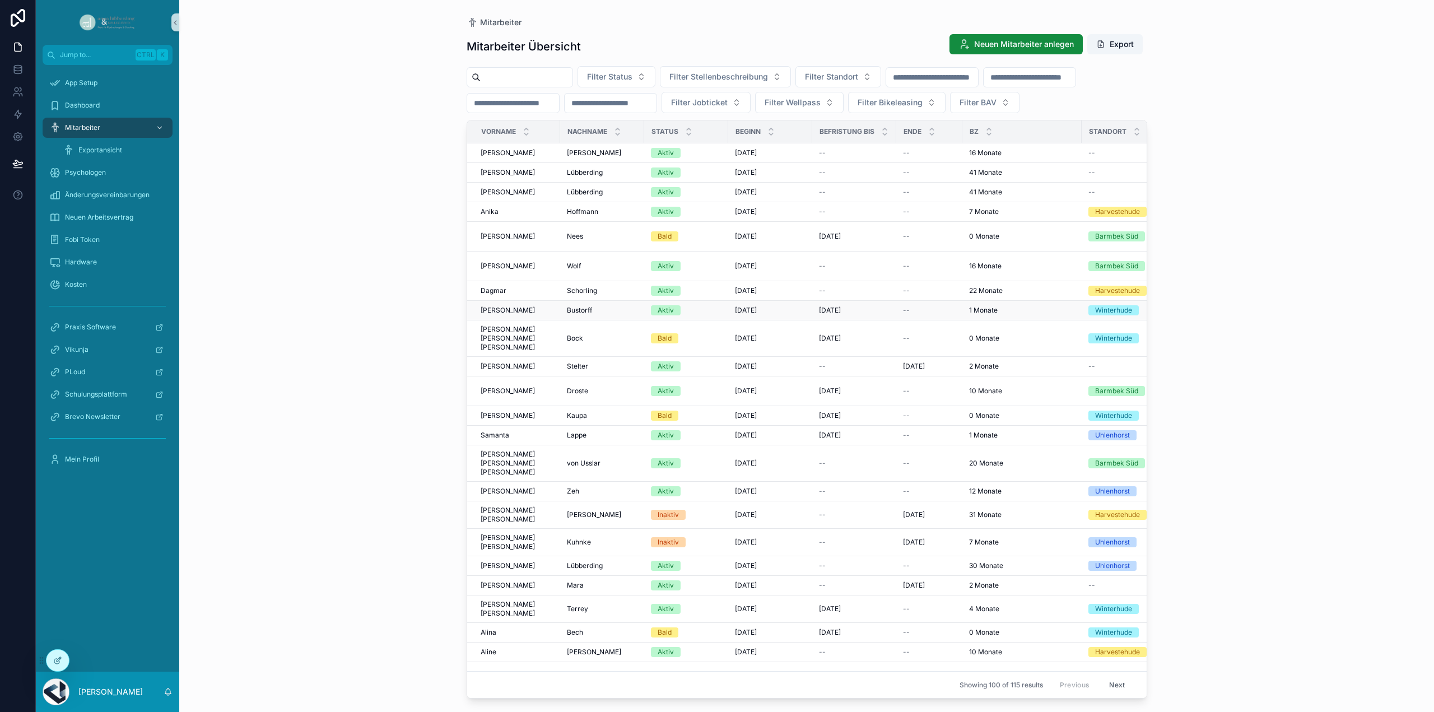
click at [580, 306] on span "Bustorff" at bounding box center [579, 310] width 25 height 9
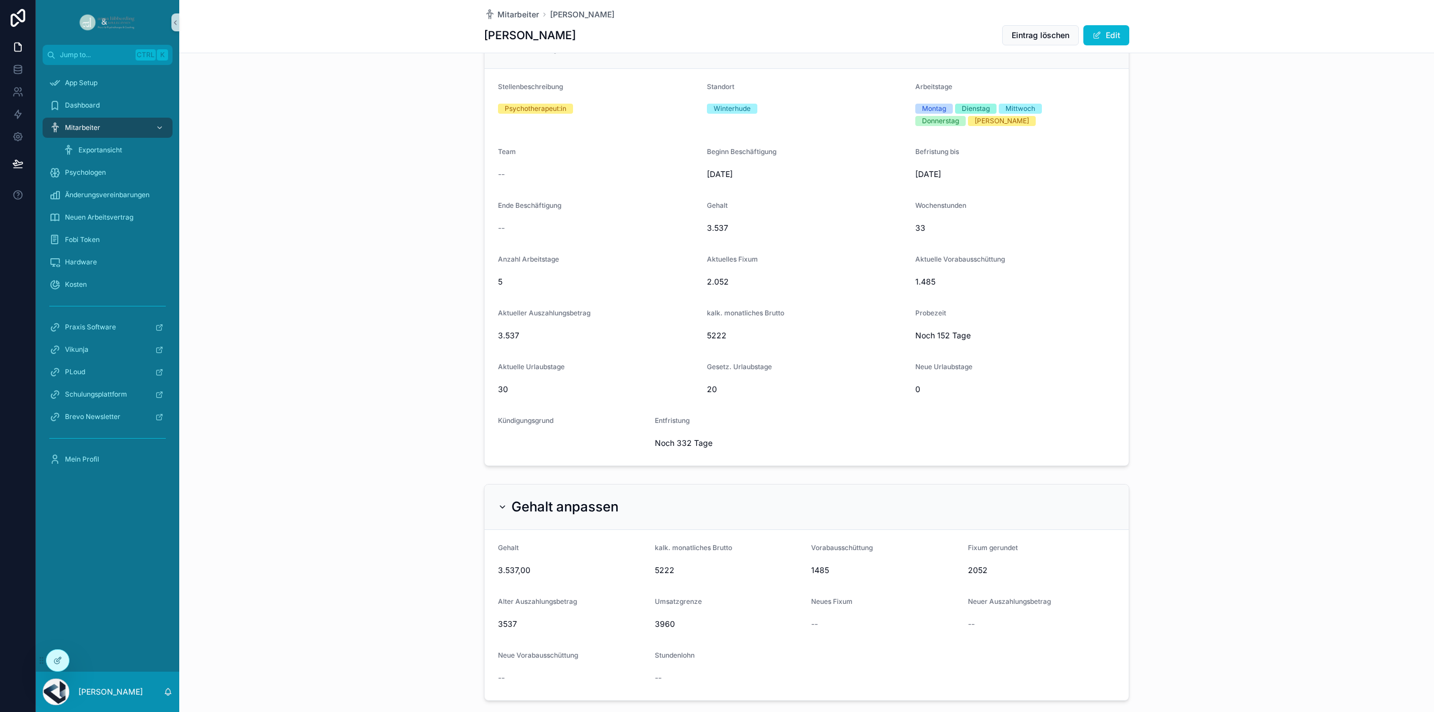
scroll to position [1232, 0]
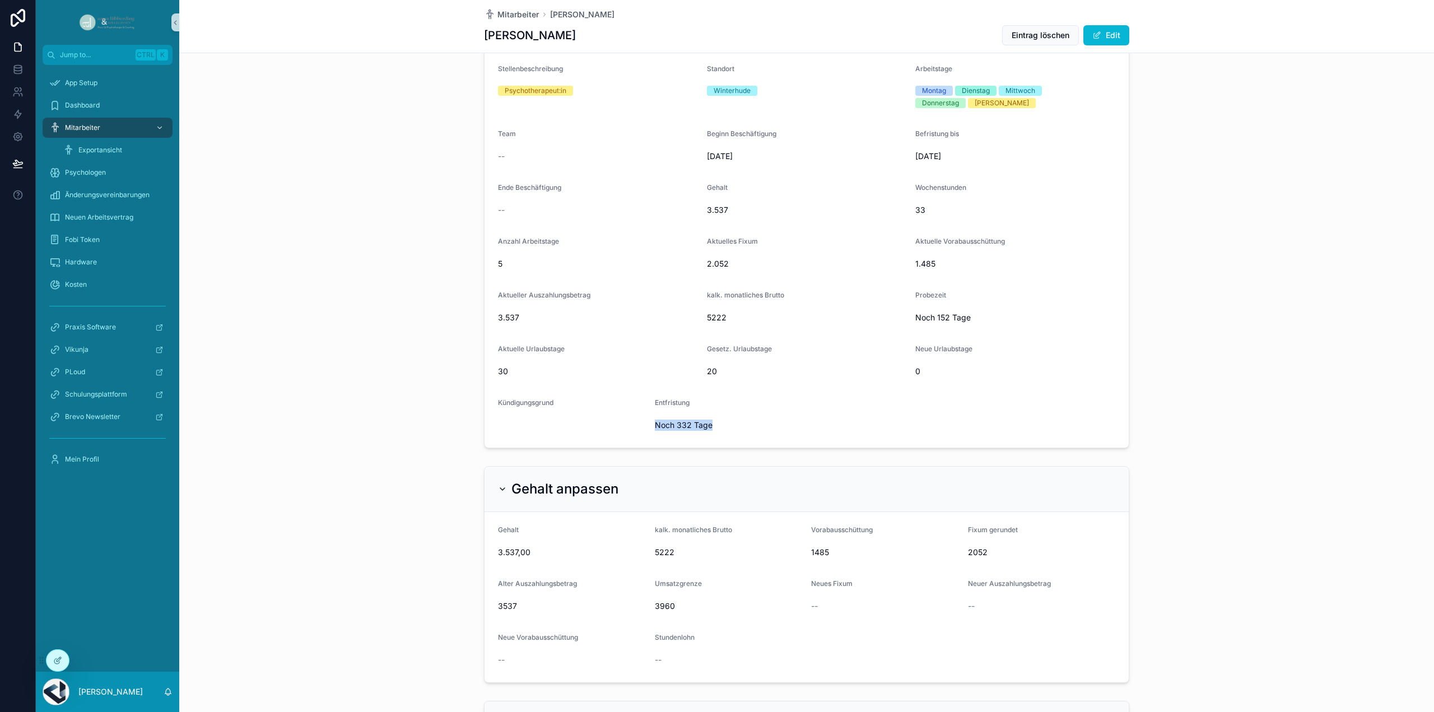
drag, startPoint x: 653, startPoint y: 447, endPoint x: 723, endPoint y: 453, distance: 70.8
click at [727, 434] on div "Noch 332 Tage" at bounding box center [755, 425] width 200 height 18
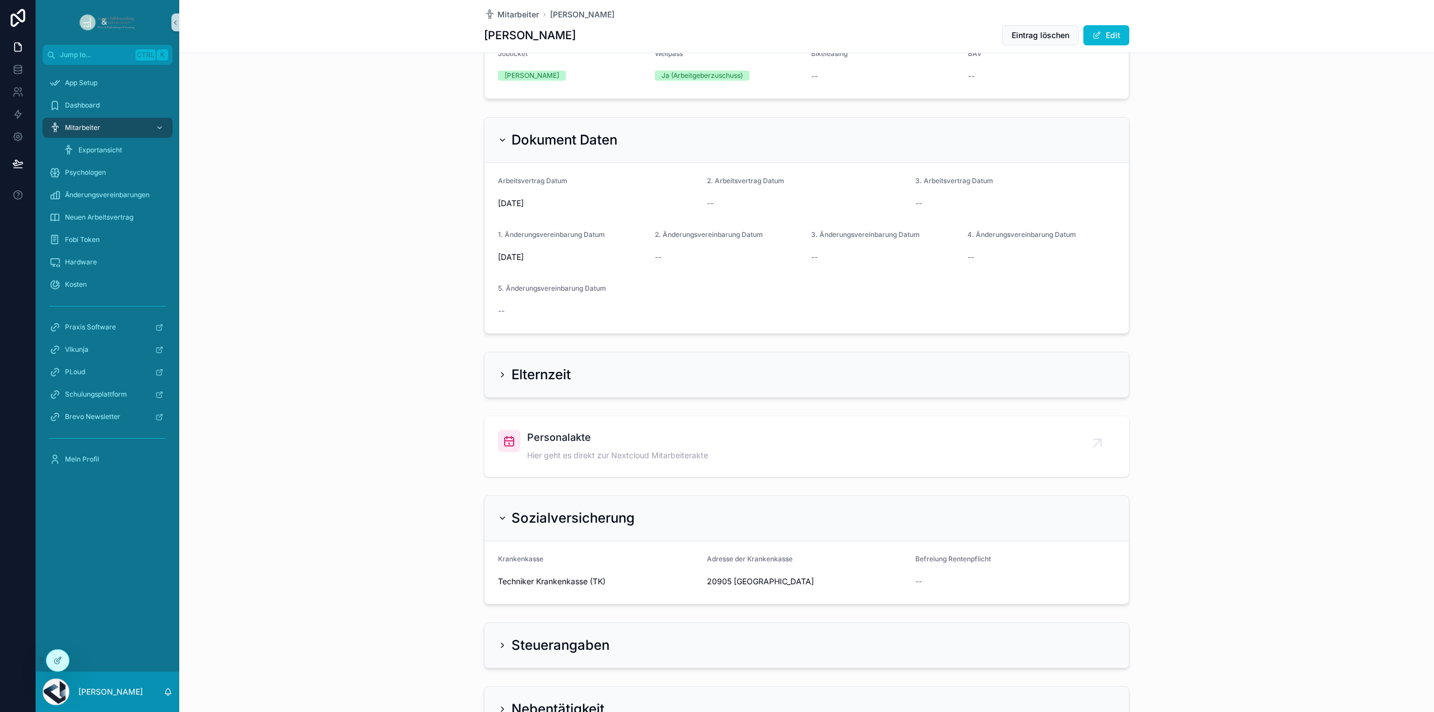
scroll to position [1960, 0]
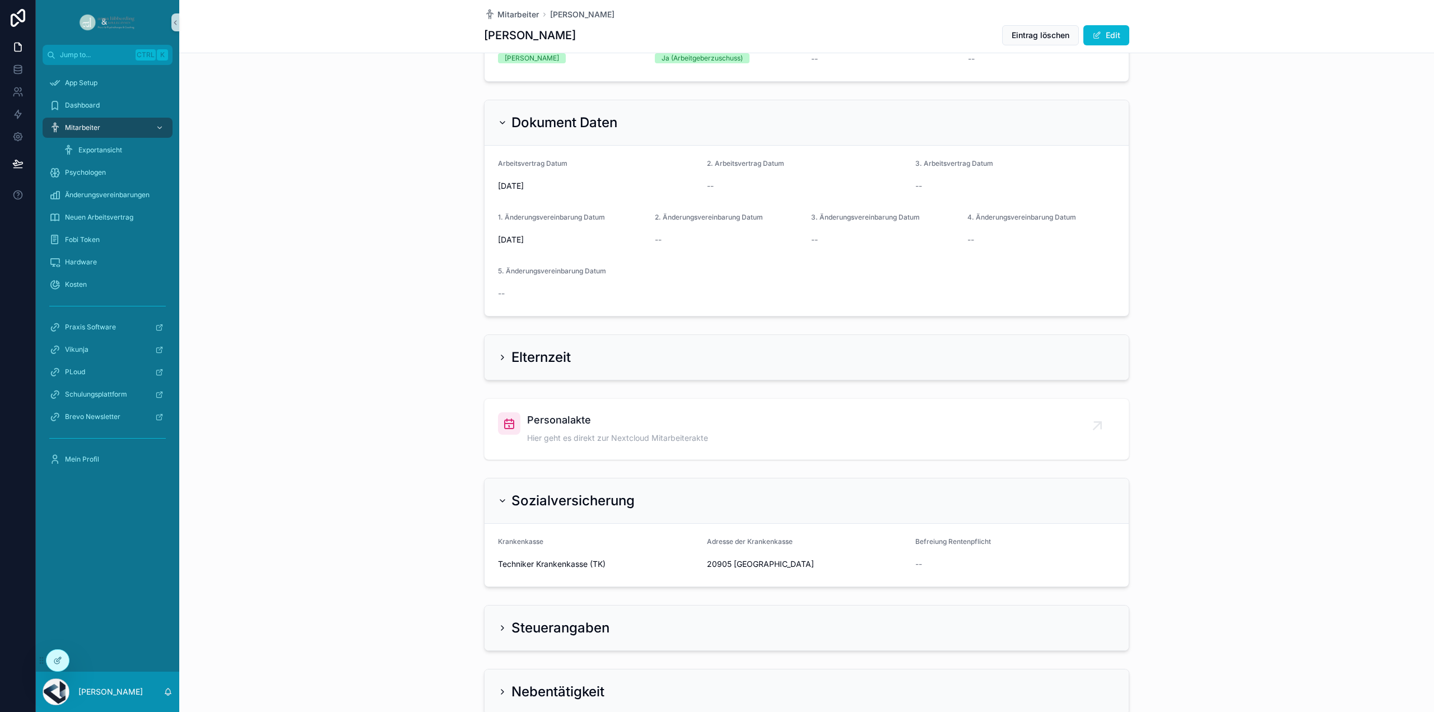
drag, startPoint x: 496, startPoint y: 209, endPoint x: 557, endPoint y: 212, distance: 61.7
click at [557, 195] on div "[DATE]" at bounding box center [598, 186] width 200 height 18
drag, startPoint x: 483, startPoint y: 268, endPoint x: 560, endPoint y: 267, distance: 77.3
click at [560, 267] on form "Arbeitsvertrag Datum [DATE] 2. Arbeitsvertrag Datum -- 3. Arbeitsvertrag Datum …" at bounding box center [806, 231] width 644 height 170
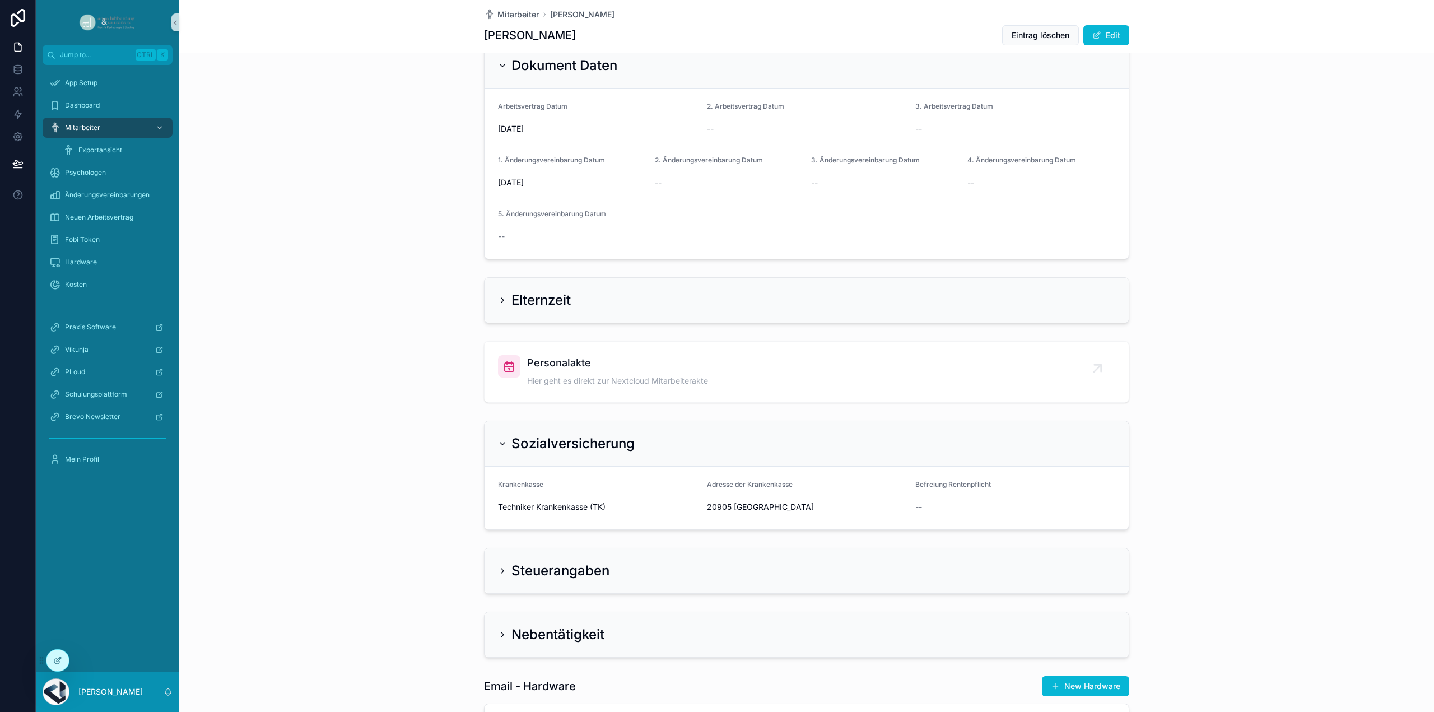
scroll to position [2072, 0]
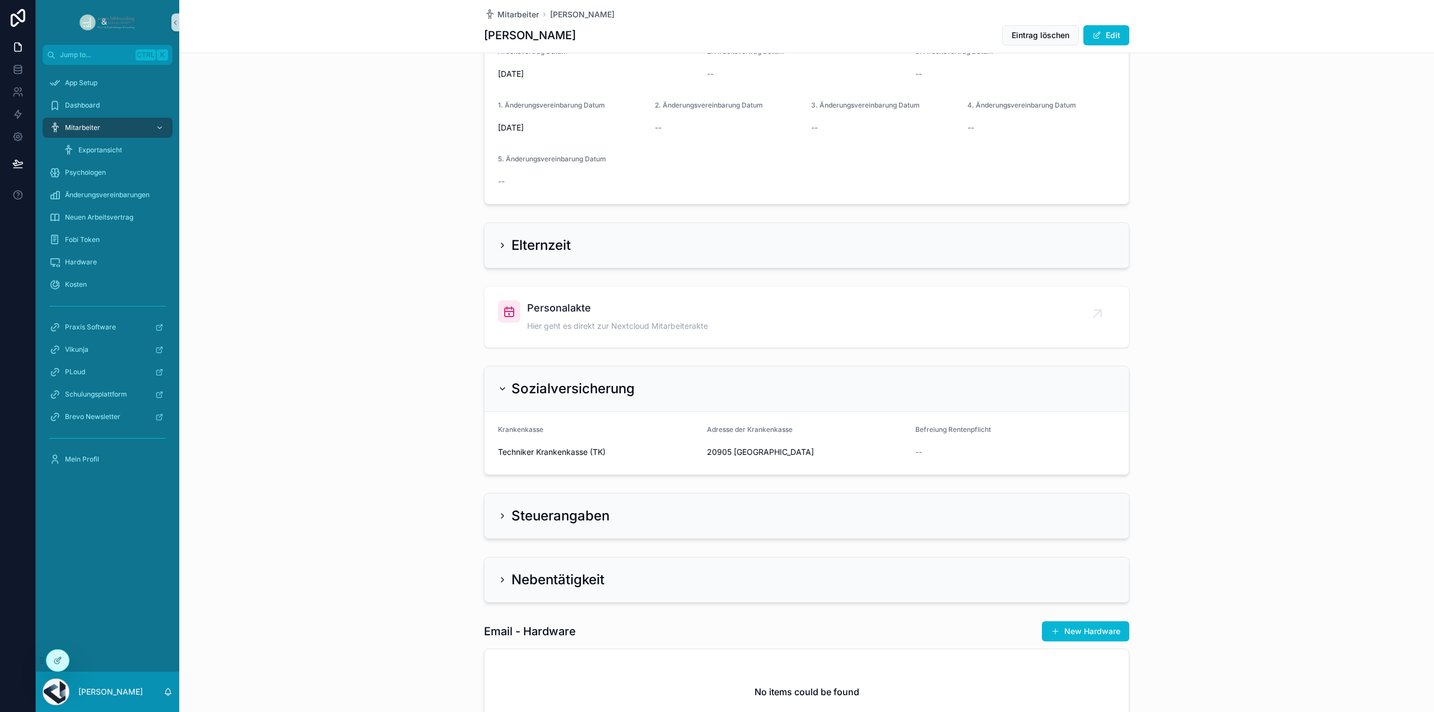
click at [498, 254] on div "Elternzeit" at bounding box center [534, 245] width 73 height 18
click at [498, 250] on icon "scrollable content" at bounding box center [502, 245] width 9 height 9
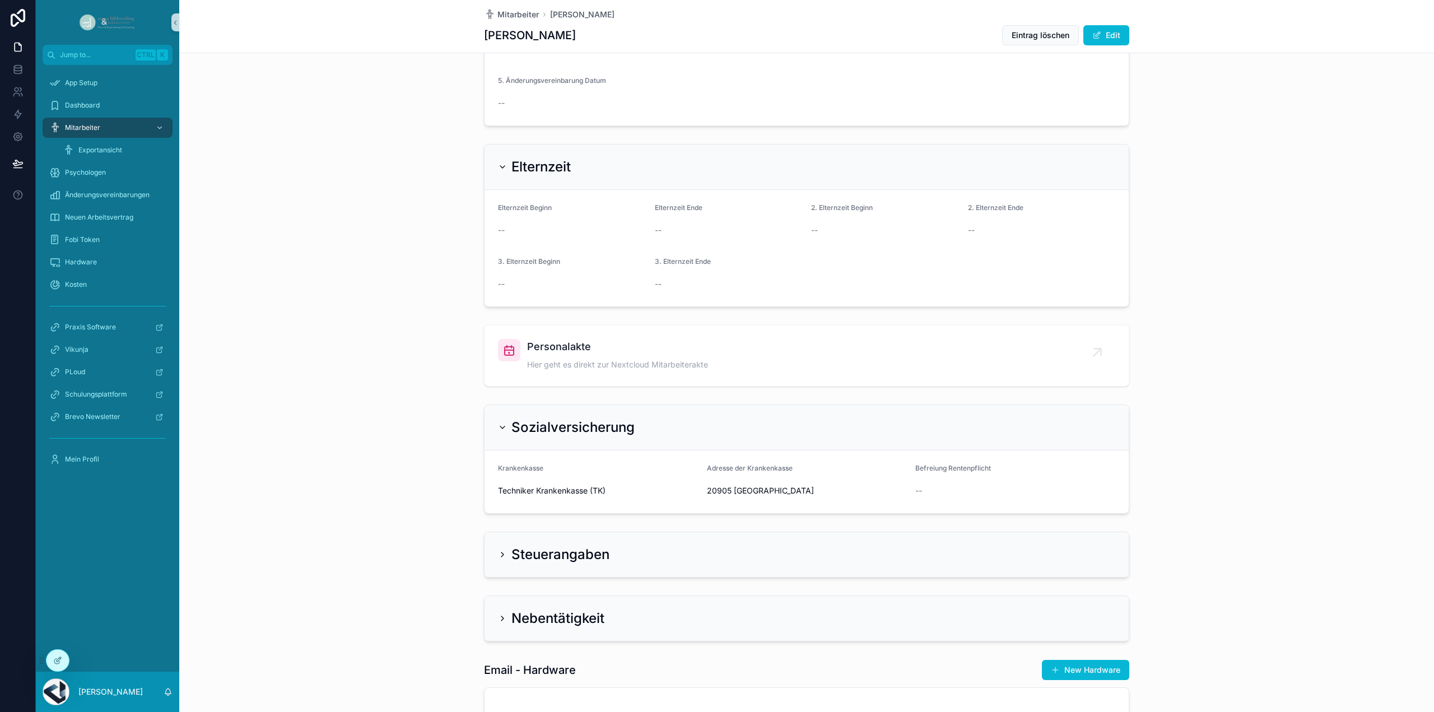
scroll to position [2184, 0]
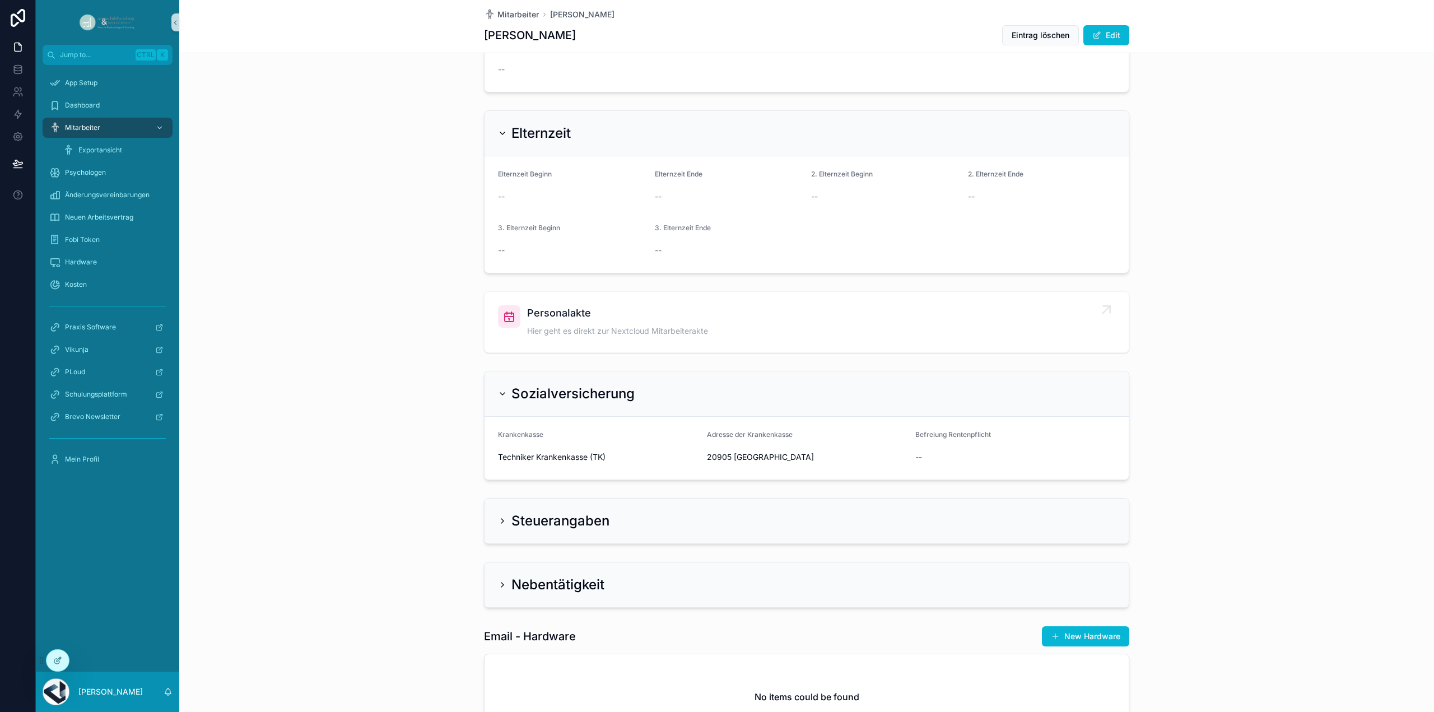
click at [575, 339] on div "Personalakte Hier geht es direkt zur Nextcloud Mitarbeiterakte" at bounding box center [617, 322] width 181 height 34
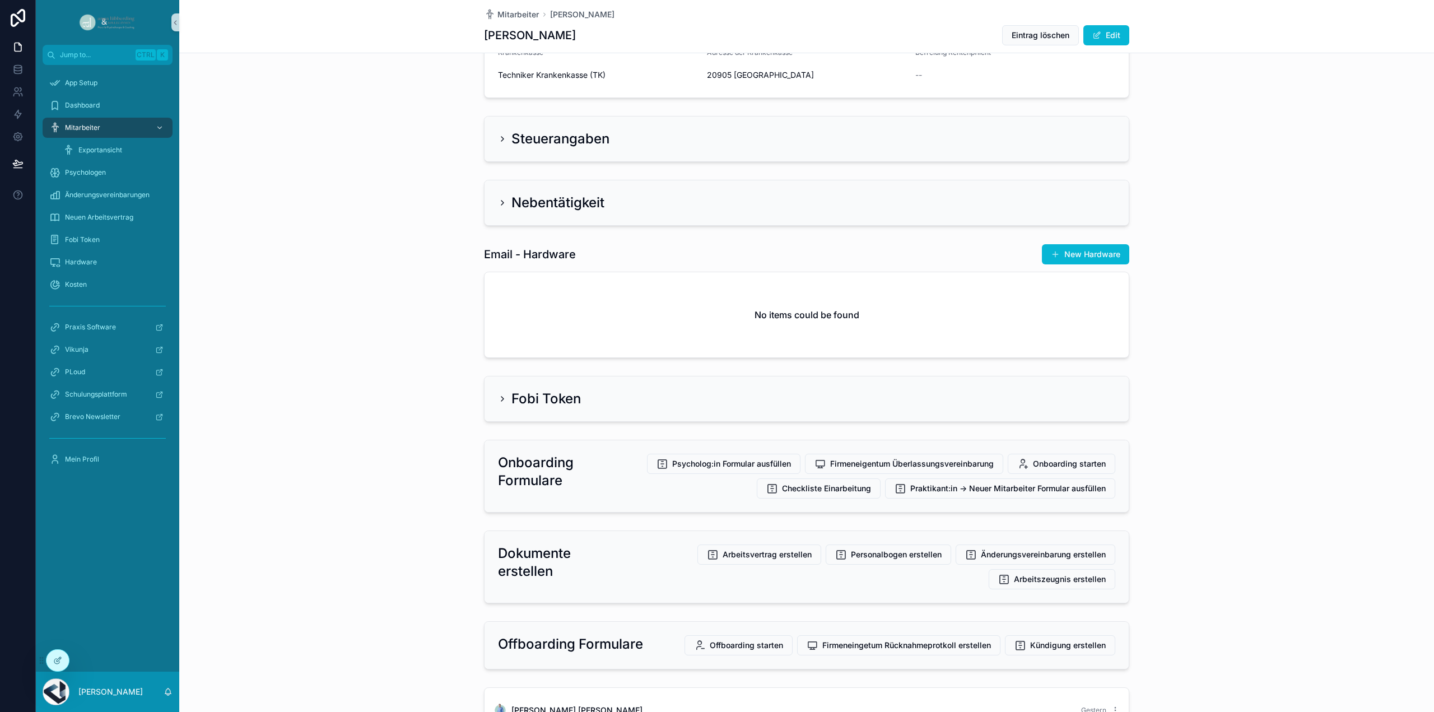
scroll to position [2632, 0]
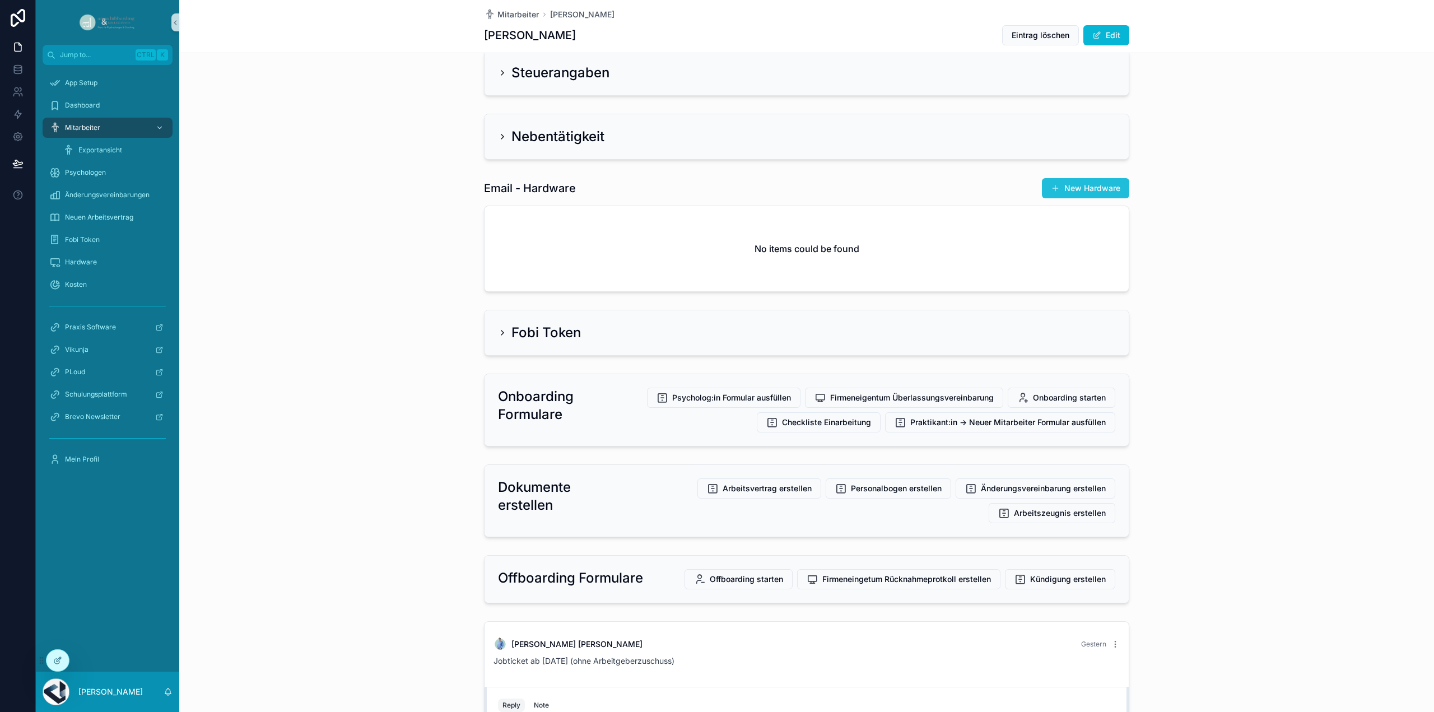
click at [1084, 198] on button "New Hardware" at bounding box center [1085, 188] width 87 height 20
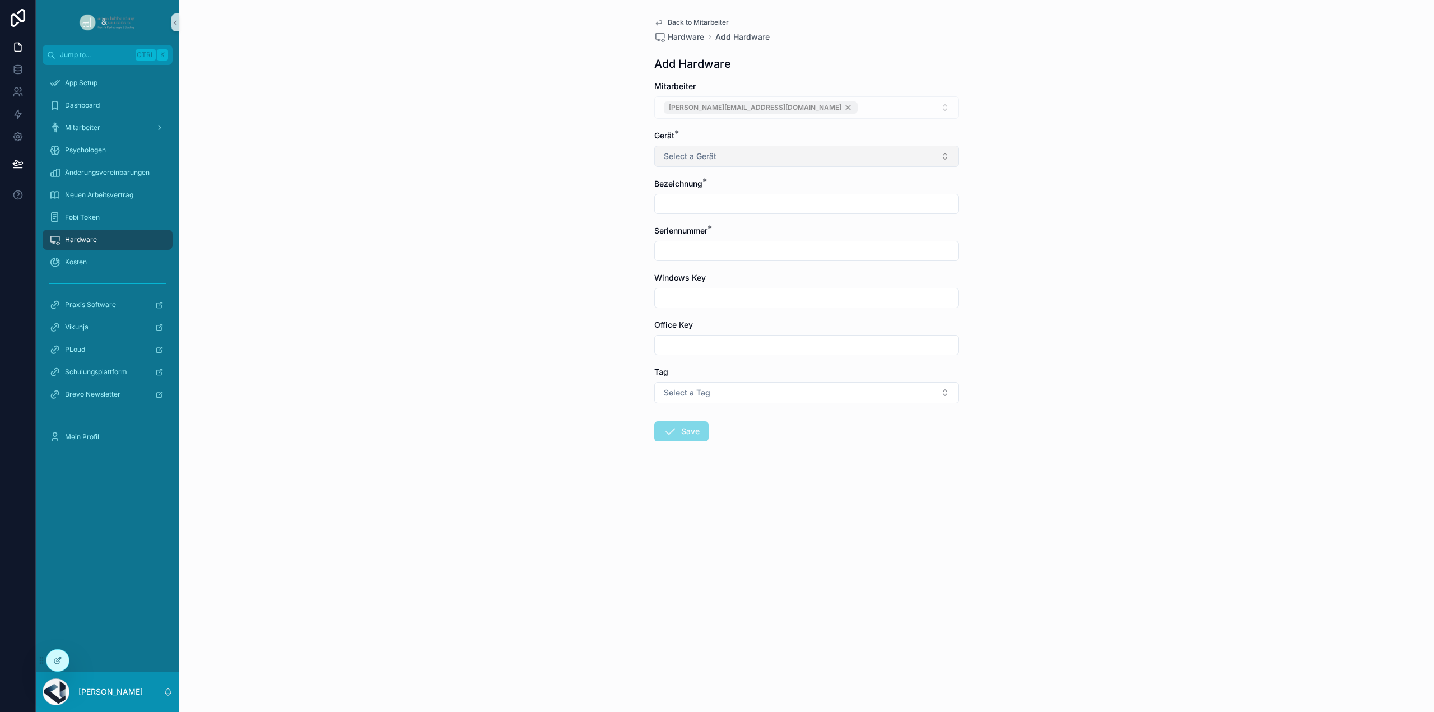
click at [707, 157] on span "Select a Gerät" at bounding box center [690, 156] width 53 height 11
click at [683, 207] on div "Laptop" at bounding box center [806, 200] width 299 height 17
click at [685, 197] on input "scrollable content" at bounding box center [807, 204] width 304 height 16
click at [553, 272] on div "Back to Mitarbeiter Hardware Add Hardware Add Hardware Mitarbeiter [PERSON_NAME…" at bounding box center [806, 356] width 1254 height 712
click at [93, 237] on span "Hardware" at bounding box center [81, 239] width 32 height 9
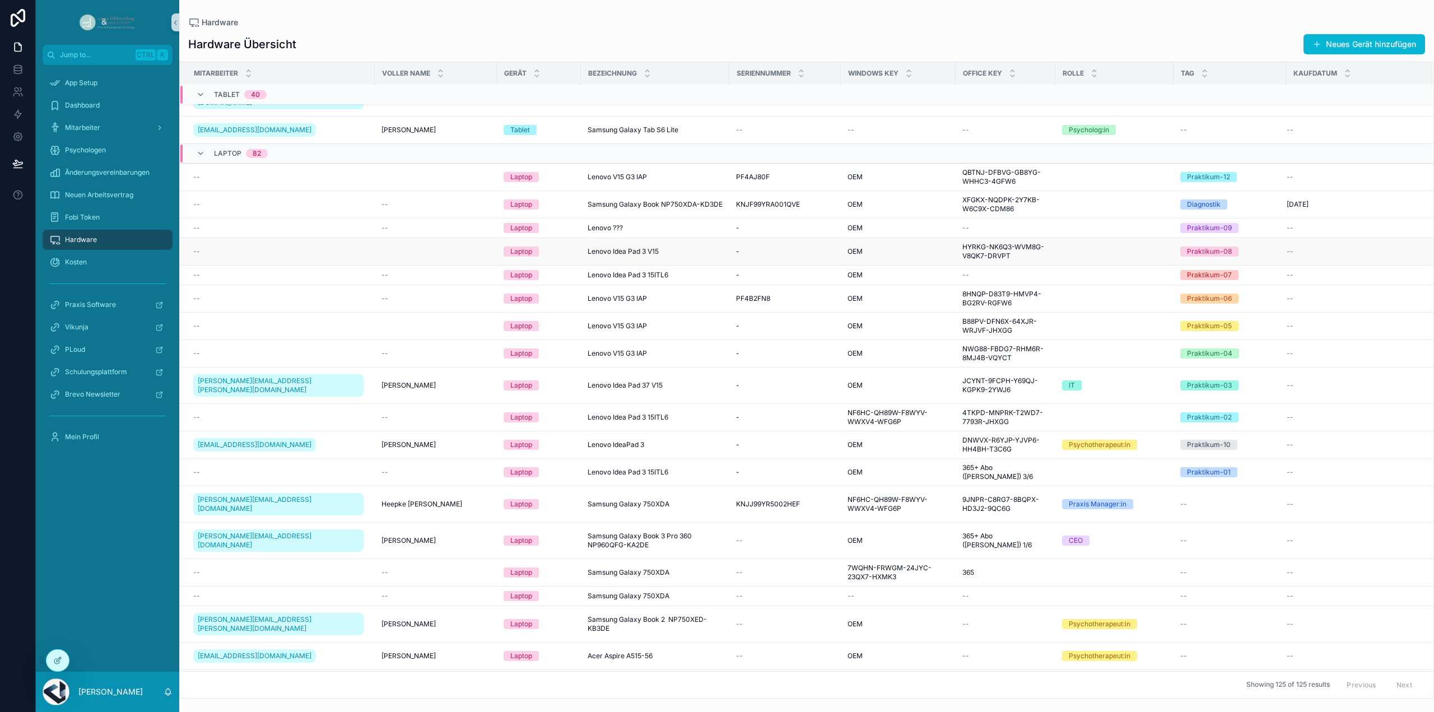
scroll to position [1081, 0]
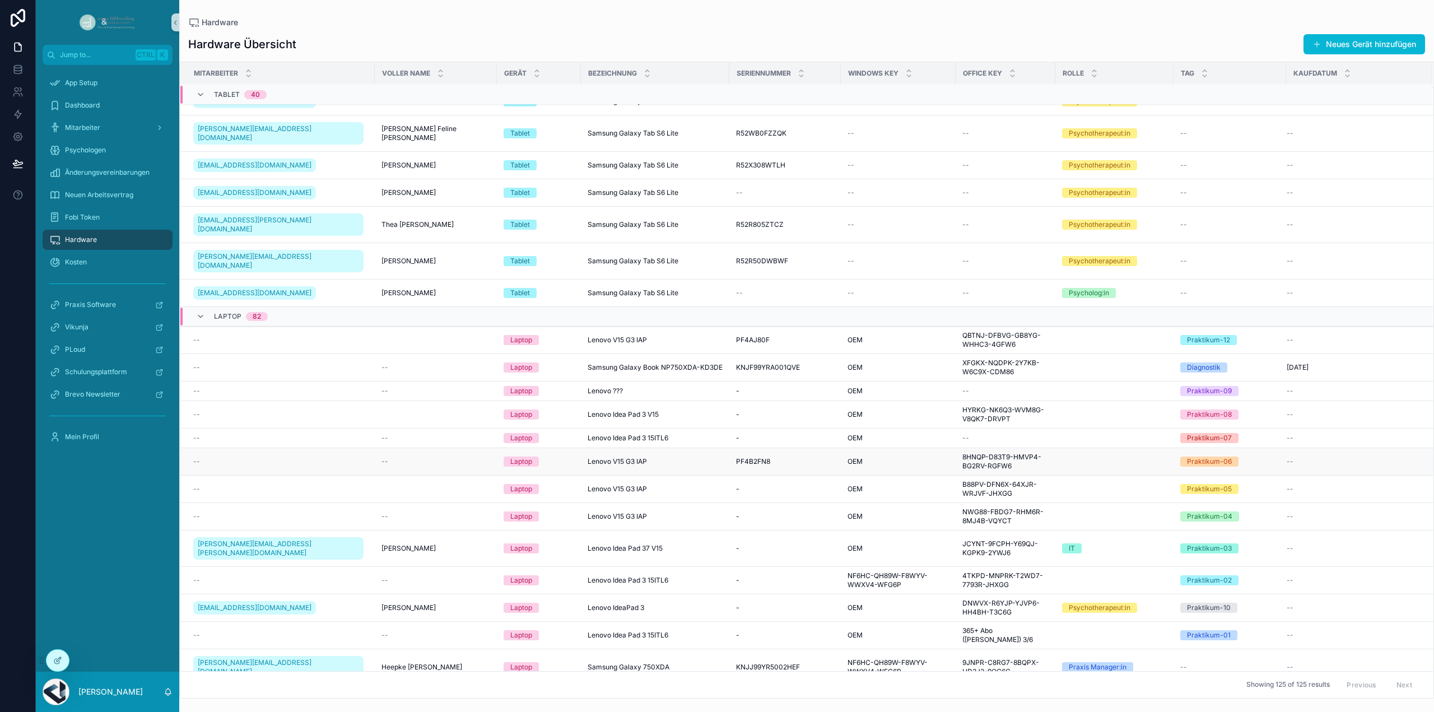
click at [274, 457] on div "--" at bounding box center [280, 461] width 175 height 9
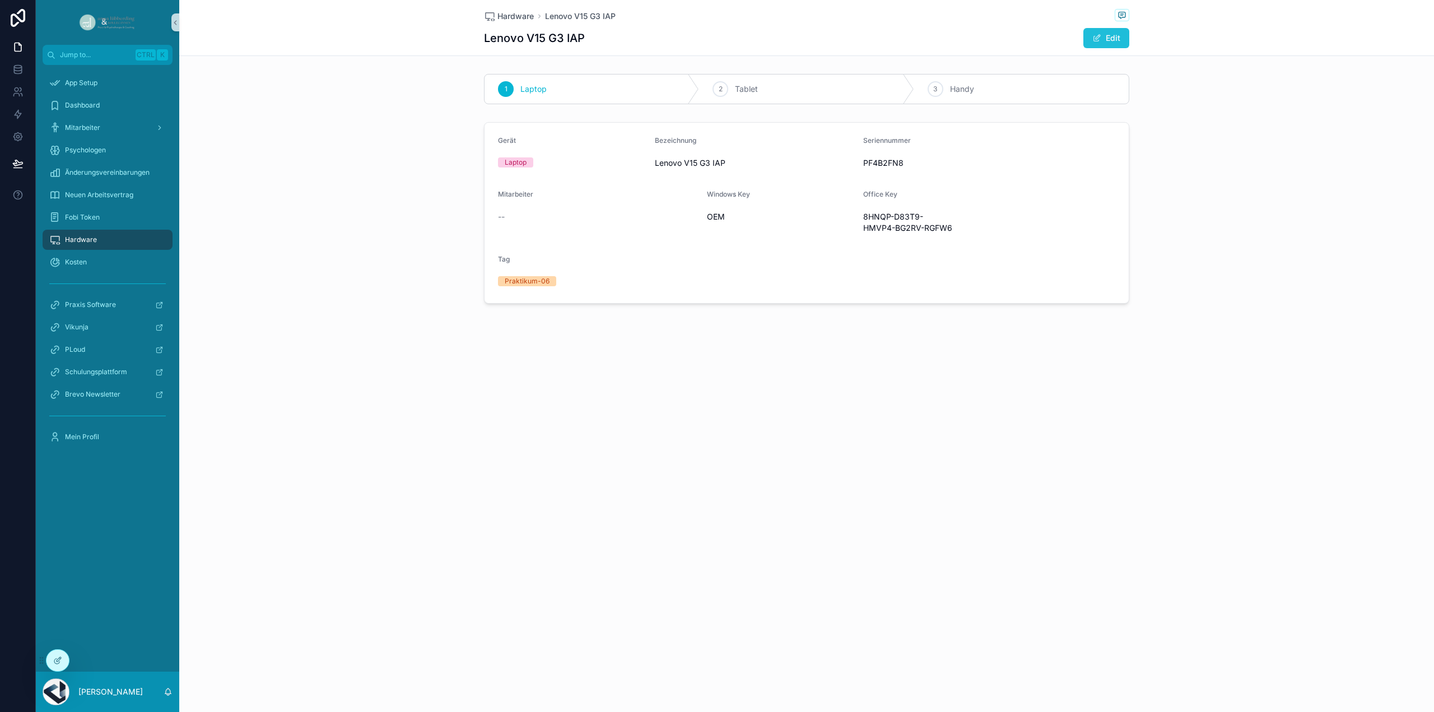
click at [1099, 29] on button "Edit" at bounding box center [1106, 38] width 46 height 20
click at [567, 226] on button "Select Button" at bounding box center [598, 220] width 200 height 19
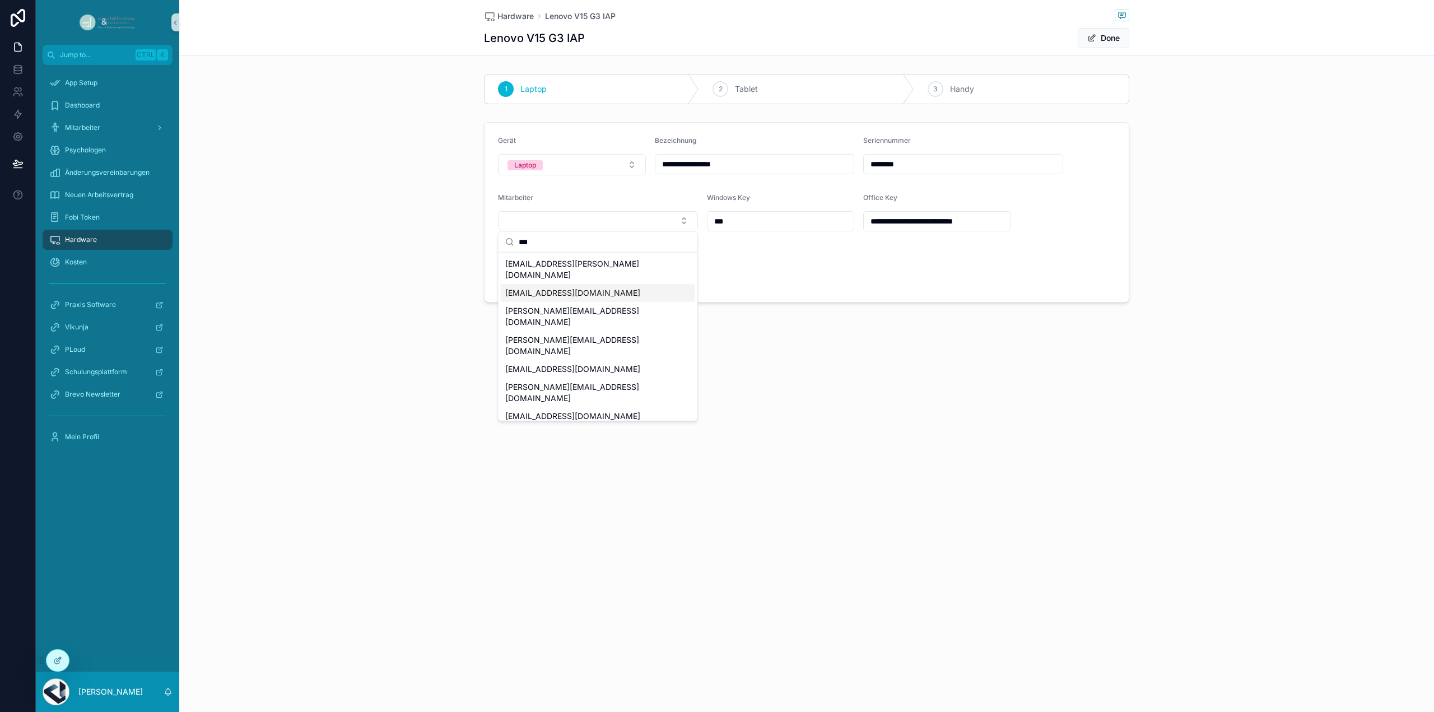
type input "***"
click at [561, 287] on span "[EMAIL_ADDRESS][DOMAIN_NAME]" at bounding box center [572, 292] width 135 height 11
click at [831, 298] on form "**********" at bounding box center [806, 213] width 644 height 181
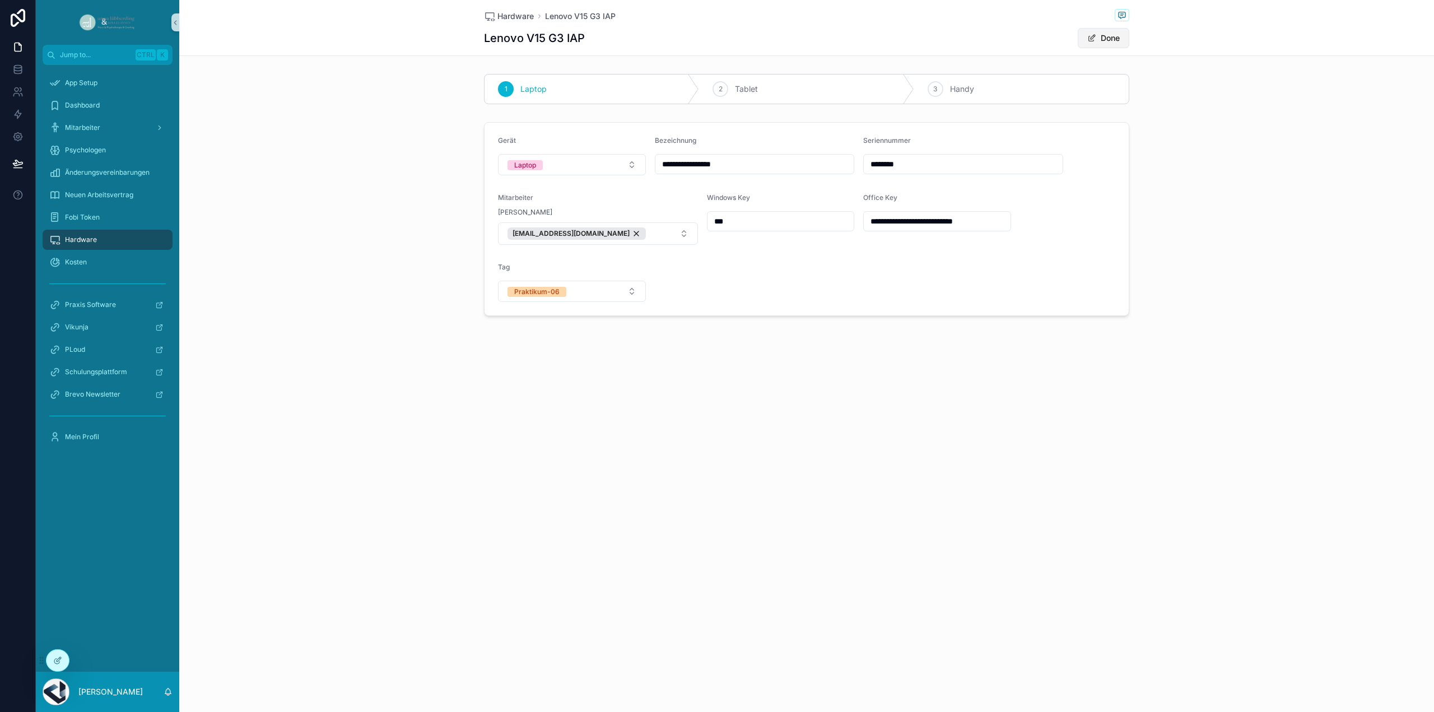
click at [1095, 39] on button "Done" at bounding box center [1103, 38] width 52 height 20
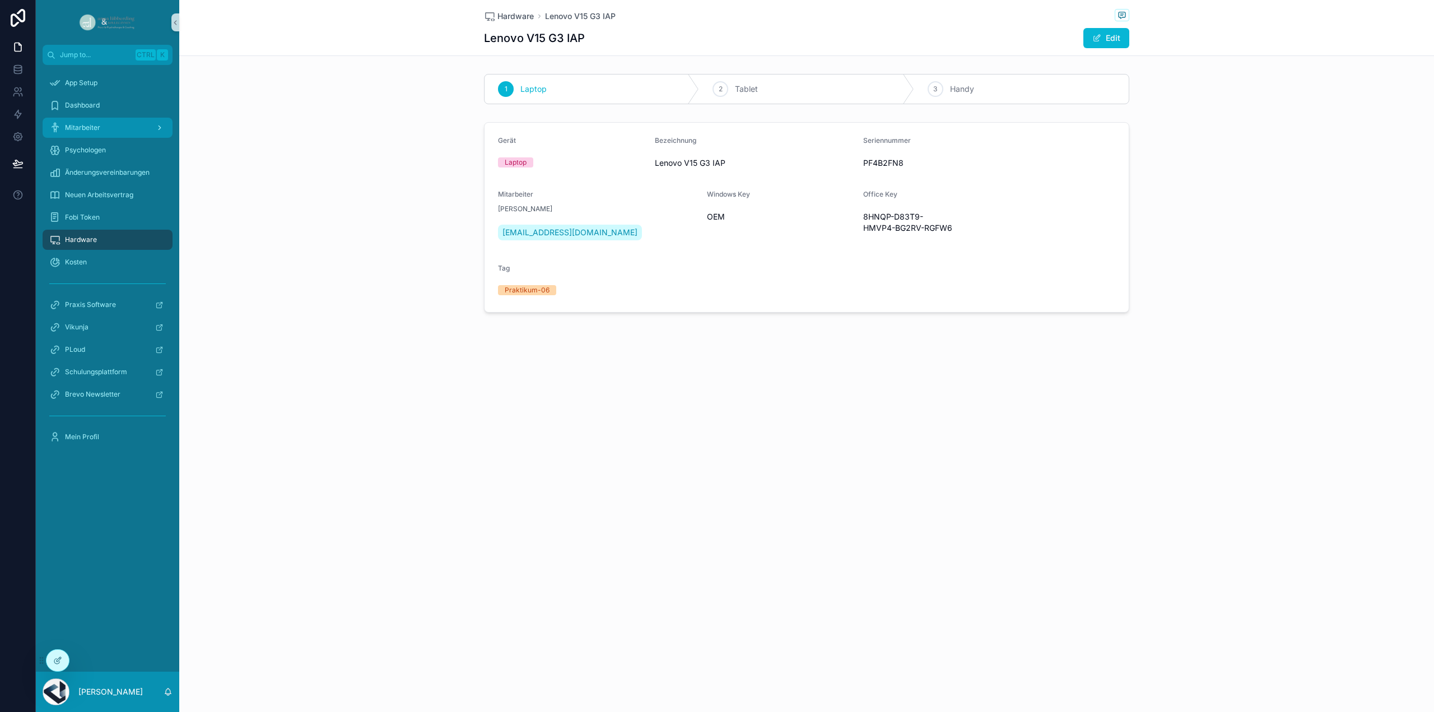
click at [90, 124] on span "Mitarbeiter" at bounding box center [82, 127] width 35 height 9
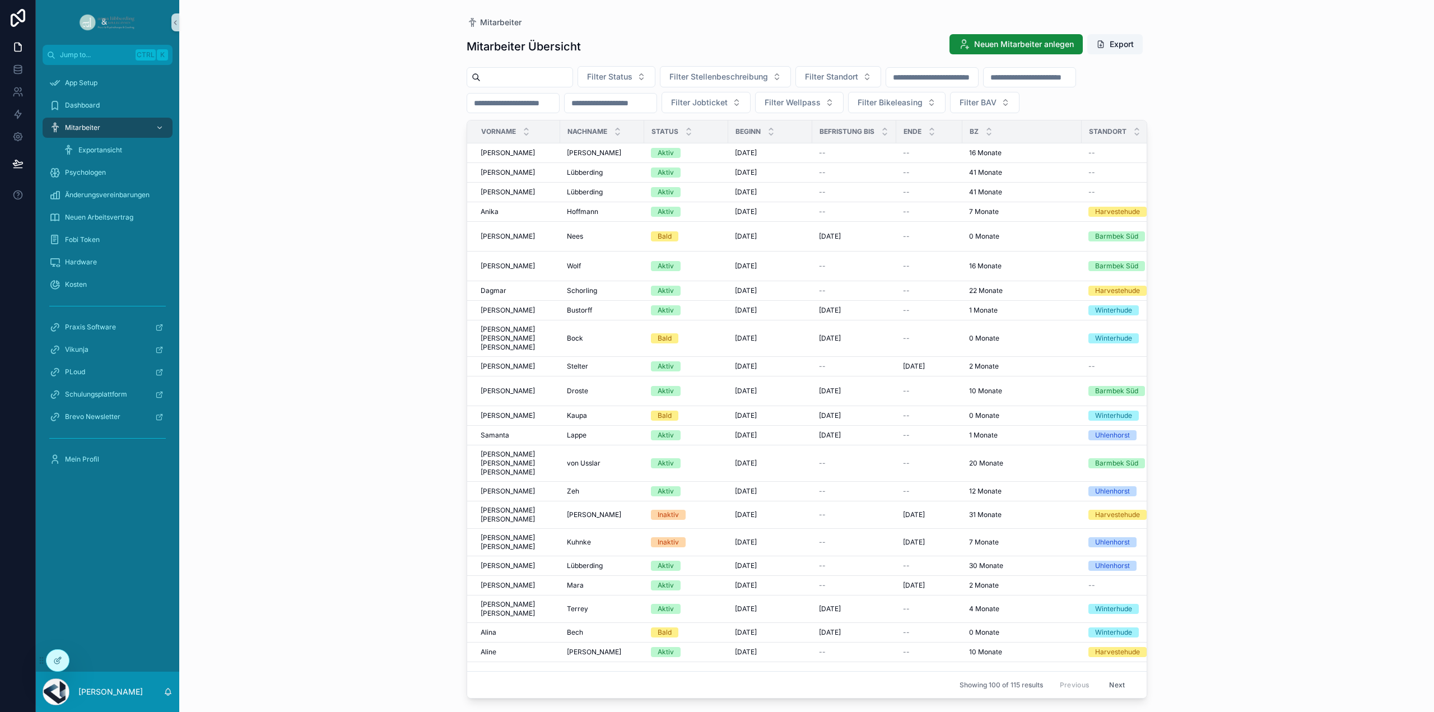
click at [528, 73] on input "scrollable content" at bounding box center [526, 77] width 92 height 16
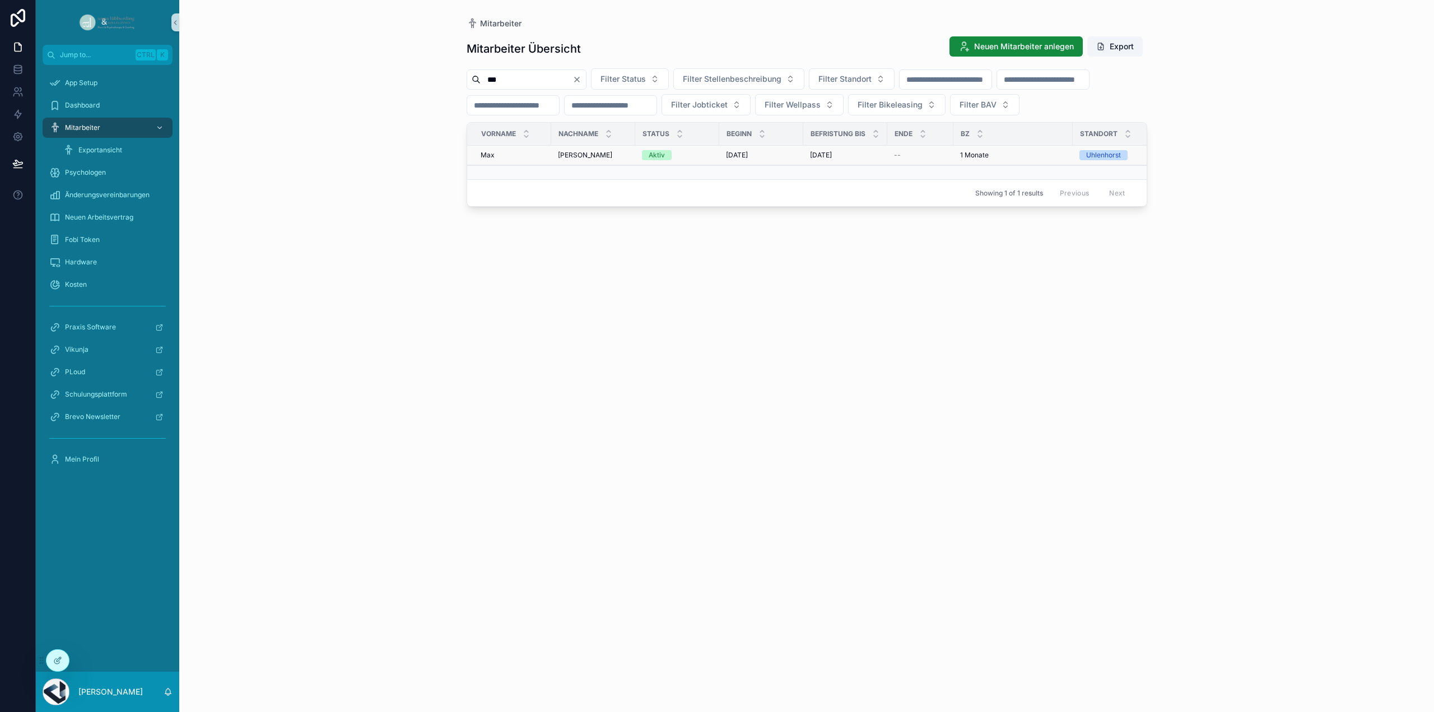
type input "***"
click at [652, 160] on div "Aktiv" at bounding box center [656, 155] width 16 height 10
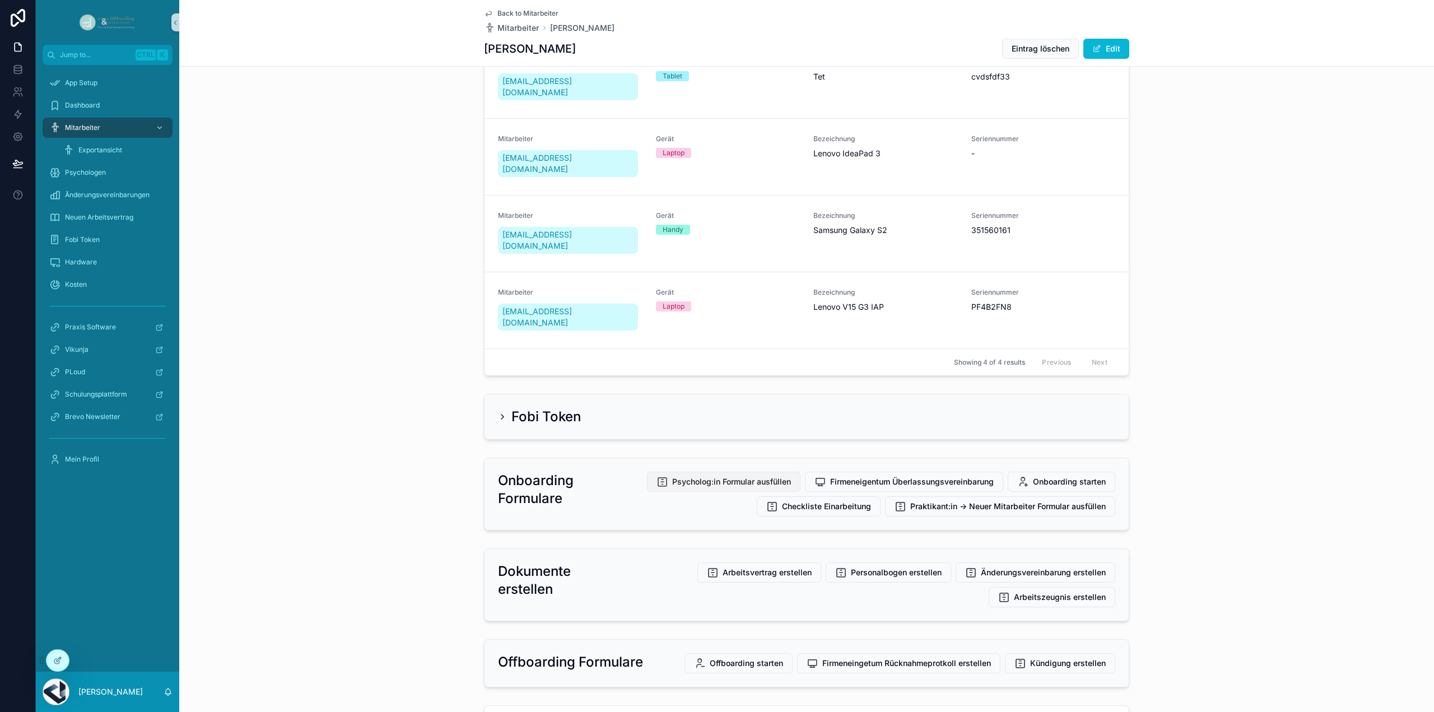
scroll to position [2928, 0]
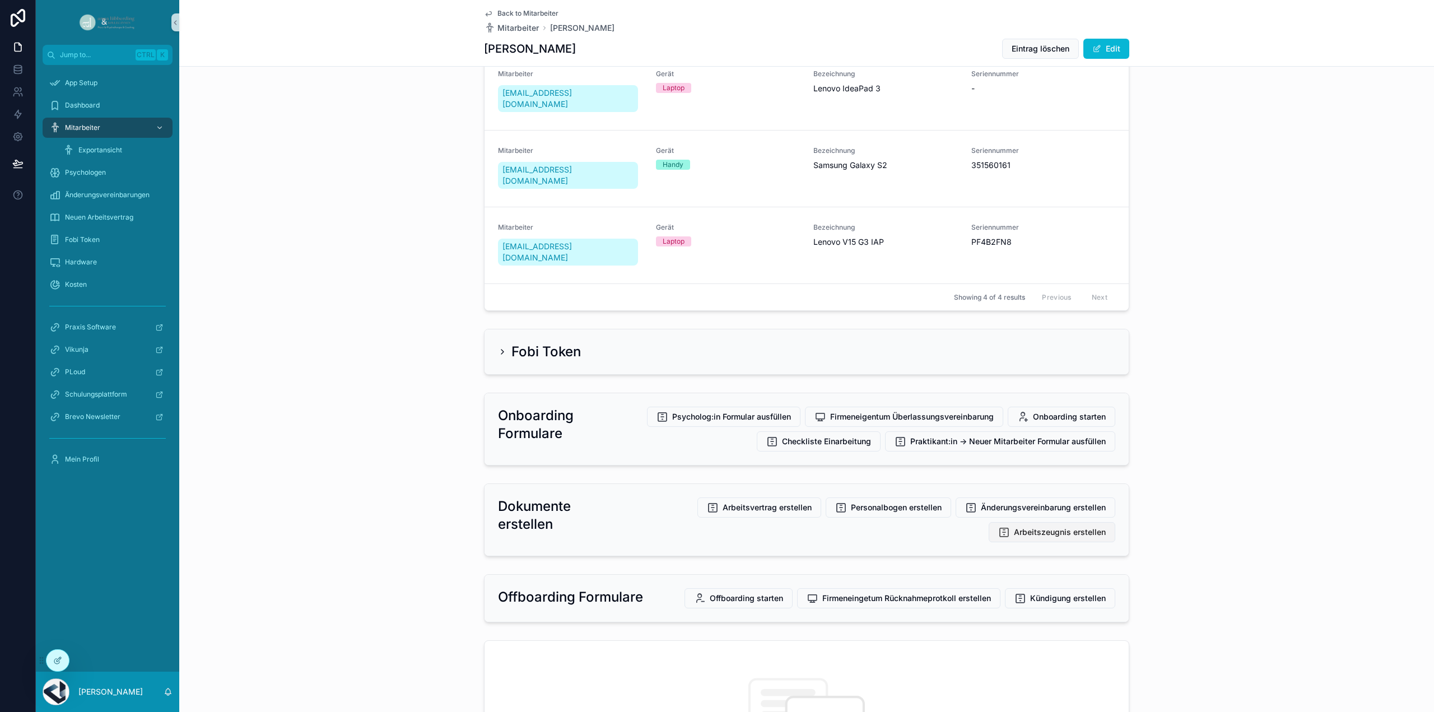
click at [1044, 526] on span "Arbeitszeugnis erstellen" at bounding box center [1060, 531] width 92 height 11
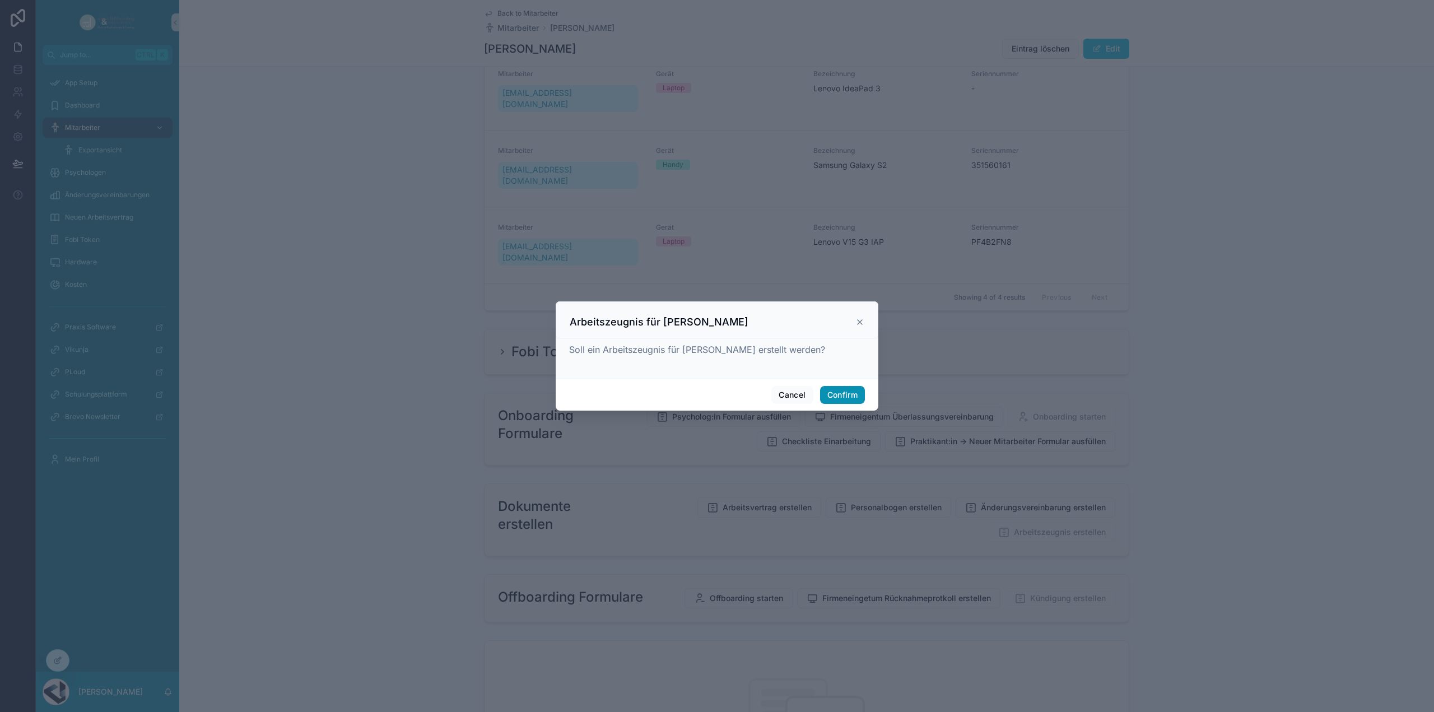
click at [834, 395] on button "Confirm" at bounding box center [842, 395] width 45 height 18
